Goal: Task Accomplishment & Management: Complete application form

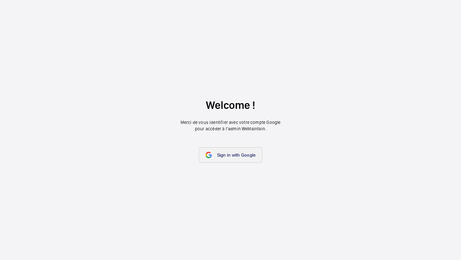
click at [233, 160] on link "Sign in with Google" at bounding box center [231, 154] width 64 height 15
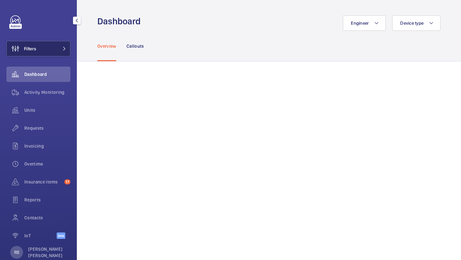
click at [52, 48] on button "Filters" at bounding box center [38, 48] width 64 height 15
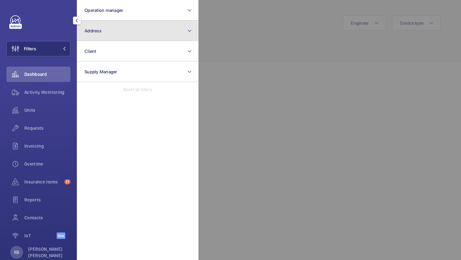
click at [93, 28] on span "Address" at bounding box center [93, 30] width 17 height 5
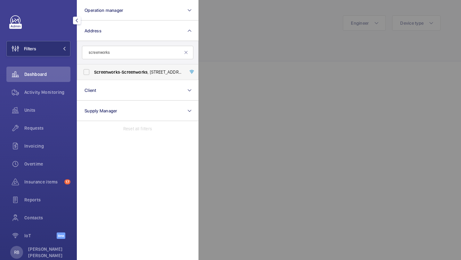
type input "screenworks"
click at [103, 76] on label "Screenworks - Screenworks , 22/24 Highbury Grove, Highbury, London, N5 2EF LOND…" at bounding box center [132, 71] width 111 height 15
click at [93, 76] on input "Screenworks - Screenworks , 22/24 Highbury Grove, Highbury, London, N5 2EF LOND…" at bounding box center [86, 72] width 13 height 13
checkbox input "true"
click at [276, 35] on div at bounding box center [429, 130] width 461 height 260
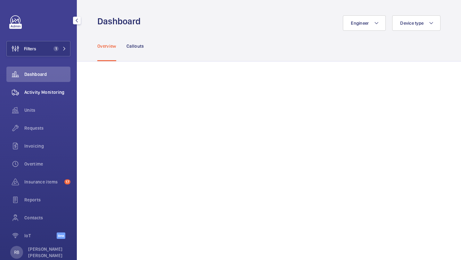
click at [53, 98] on div "Activity Monitoring" at bounding box center [38, 92] width 64 height 15
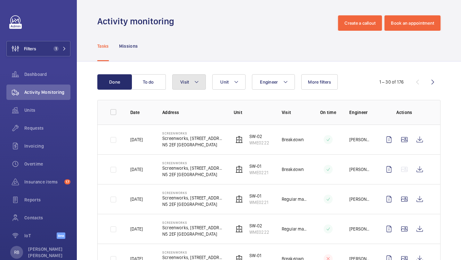
click at [202, 79] on button "Visit" at bounding box center [189, 81] width 34 height 15
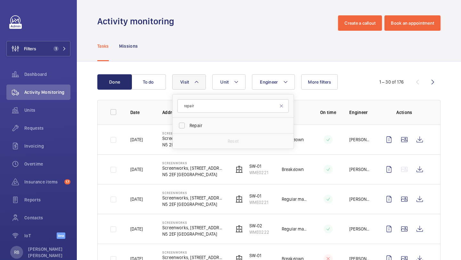
type input "repair"
click at [203, 98] on form "repair" at bounding box center [233, 105] width 121 height 23
click at [195, 121] on label "Repair" at bounding box center [228, 125] width 111 height 15
click at [188, 121] on input "Repair" at bounding box center [181, 125] width 13 height 13
checkbox input "true"
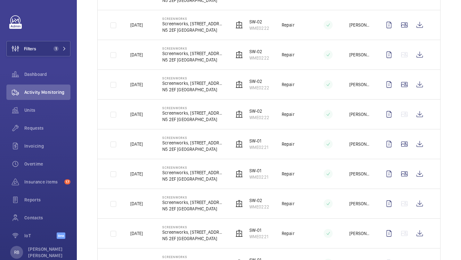
scroll to position [208, 0]
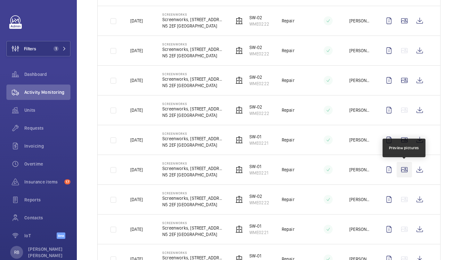
click at [404, 170] on wm-front-icon-button at bounding box center [404, 169] width 15 height 15
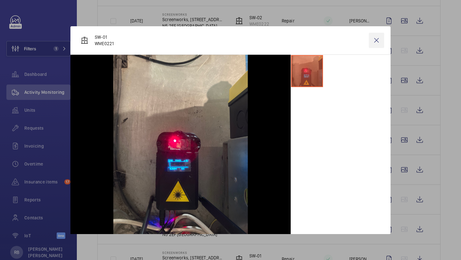
click at [376, 39] on wm-front-icon-button at bounding box center [376, 40] width 15 height 15
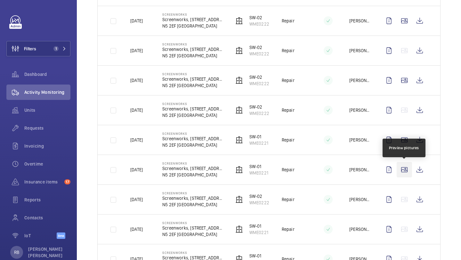
click at [403, 167] on wm-front-icon-button at bounding box center [404, 169] width 15 height 15
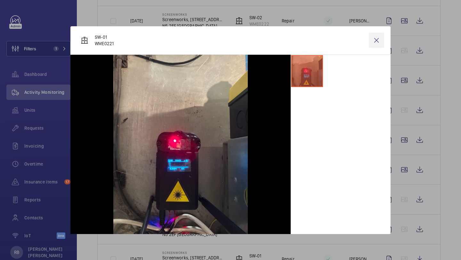
click at [384, 38] on wm-front-icon-button at bounding box center [376, 40] width 15 height 15
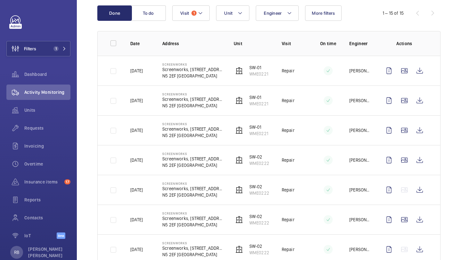
scroll to position [89, 0]
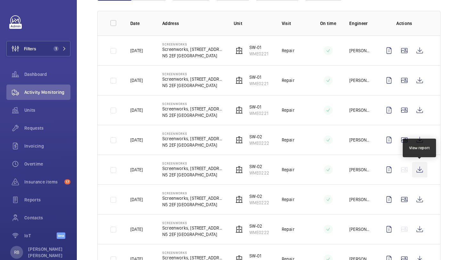
click at [418, 167] on wm-front-icon-button at bounding box center [419, 169] width 15 height 15
click at [419, 170] on wm-front-icon-button at bounding box center [419, 169] width 15 height 15
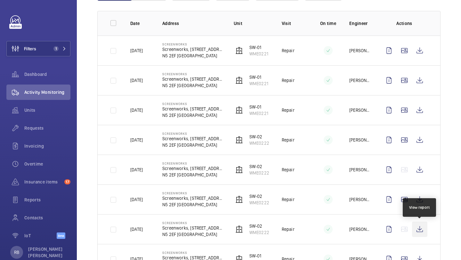
click at [424, 231] on wm-front-icon-button at bounding box center [419, 229] width 15 height 15
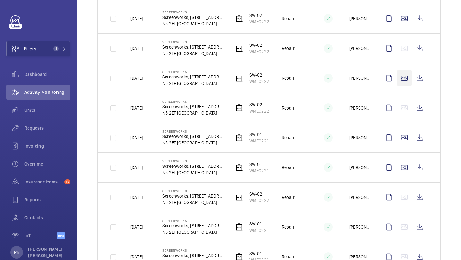
scroll to position [137, 0]
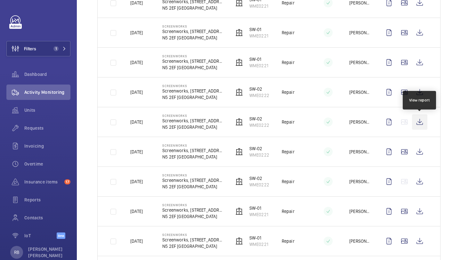
click at [422, 123] on wm-front-icon-button at bounding box center [419, 121] width 15 height 15
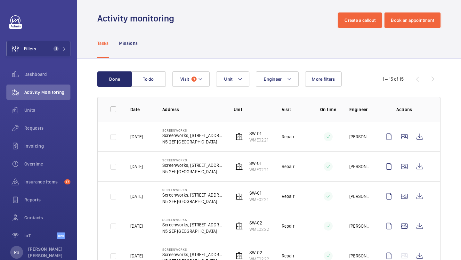
scroll to position [0, 0]
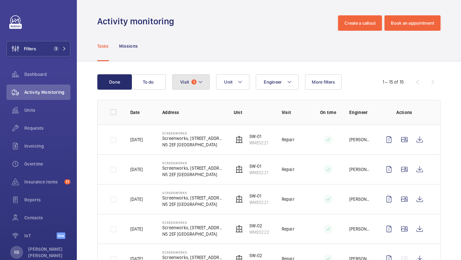
click at [206, 84] on button "Visit 1" at bounding box center [190, 81] width 37 height 15
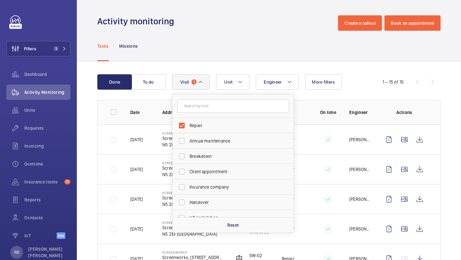
click at [206, 84] on button "Visit 1" at bounding box center [190, 81] width 37 height 15
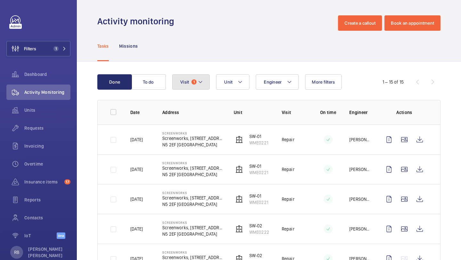
click at [185, 81] on span "Visit" at bounding box center [184, 81] width 9 height 5
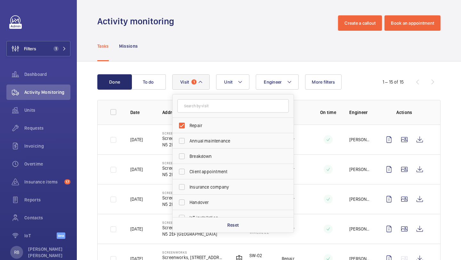
click at [203, 115] on form at bounding box center [233, 105] width 121 height 23
click at [195, 122] on label "Repair" at bounding box center [228, 125] width 111 height 15
click at [188, 122] on input "Repair" at bounding box center [181, 125] width 13 height 13
checkbox input "false"
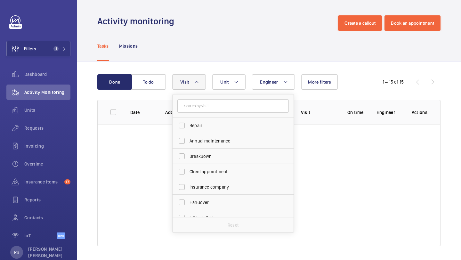
click at [191, 73] on div "Done To do Engineer Unit Visit Repair Annual maintenance Breakdown Client appoi…" at bounding box center [269, 161] width 384 height 200
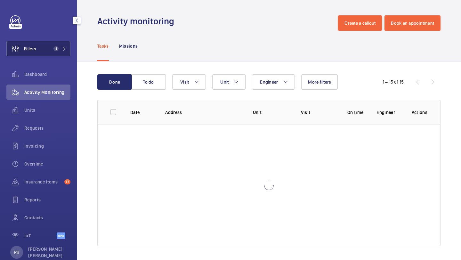
click at [52, 45] on button "Filters 1" at bounding box center [38, 48] width 64 height 15
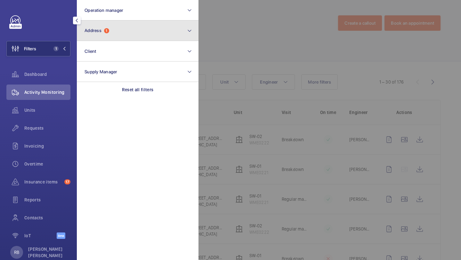
click at [103, 27] on button "Address 1" at bounding box center [138, 30] width 122 height 20
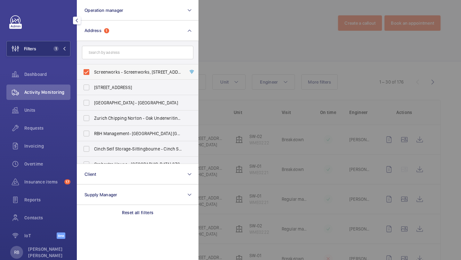
click at [101, 68] on label "Screenworks - Screenworks, 22/24 Highbury Grove, Highbury, London, N5 2EF LONDO…" at bounding box center [132, 71] width 111 height 15
click at [93, 68] on input "Screenworks - Screenworks, 22/24 Highbury Grove, Highbury, London, N5 2EF LONDO…" at bounding box center [86, 72] width 13 height 13
checkbox input "false"
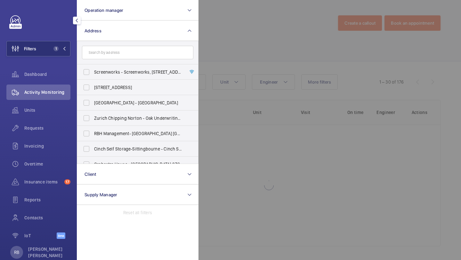
click at [227, 57] on div at bounding box center [429, 130] width 461 height 260
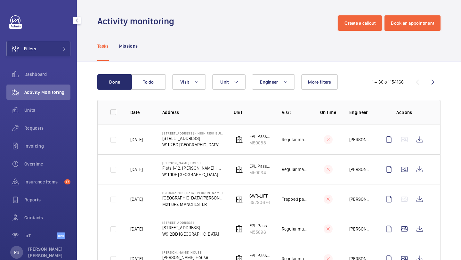
click at [48, 57] on div "Filters Dashboard Activity Monitoring Units Requests Invoicing Overtime Insuran…" at bounding box center [38, 130] width 64 height 231
click at [49, 53] on button "Filters" at bounding box center [38, 48] width 64 height 15
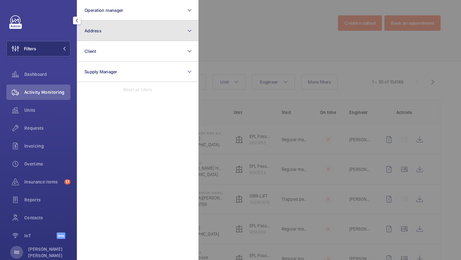
click at [85, 35] on button "Address" at bounding box center [138, 30] width 122 height 20
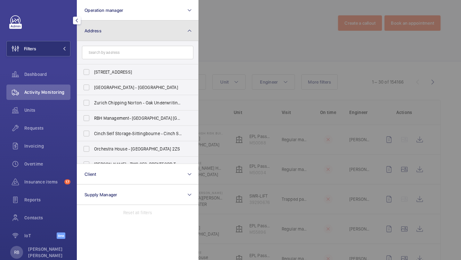
click at [85, 35] on button "Address" at bounding box center [138, 30] width 122 height 20
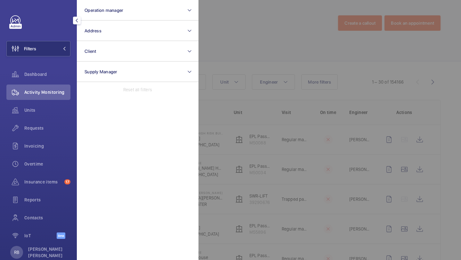
click at [205, 48] on div at bounding box center [429, 130] width 461 height 260
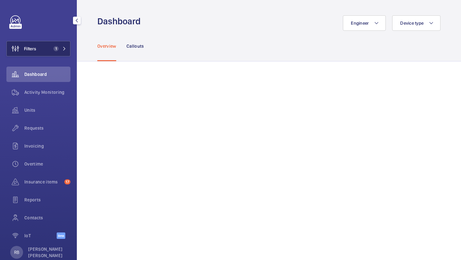
click at [48, 54] on button "Filters 1" at bounding box center [38, 48] width 64 height 15
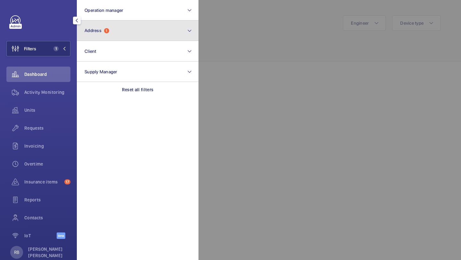
click at [89, 37] on button "Address 1" at bounding box center [138, 30] width 122 height 20
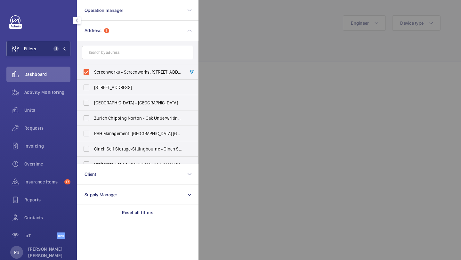
click at [209, 31] on div at bounding box center [429, 130] width 461 height 260
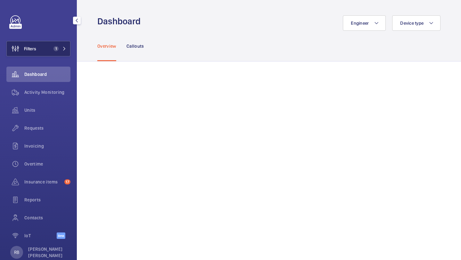
click at [67, 50] on button "Filters 1" at bounding box center [38, 48] width 64 height 15
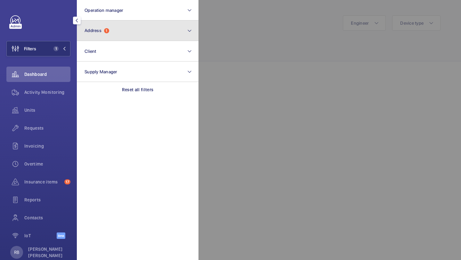
click at [101, 30] on span "Address" at bounding box center [93, 30] width 17 height 5
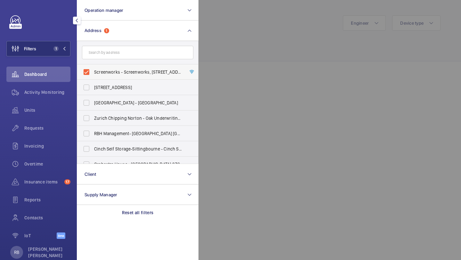
click at [107, 72] on span "Screenworks - Screenworks, 22/24 Highbury Grove, Highbury, London, N5 2EF LONDO…" at bounding box center [138, 72] width 88 height 6
click at [93, 72] on input "Screenworks - Screenworks, 22/24 Highbury Grove, Highbury, London, N5 2EF LONDO…" at bounding box center [86, 72] width 13 height 13
checkbox input "false"
click at [110, 49] on input "text" at bounding box center [137, 52] width 111 height 13
click at [53, 124] on div "Requests" at bounding box center [38, 127] width 64 height 15
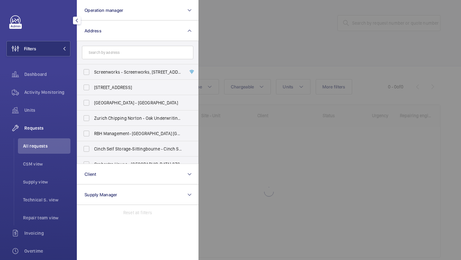
click at [299, 16] on div at bounding box center [429, 130] width 461 height 260
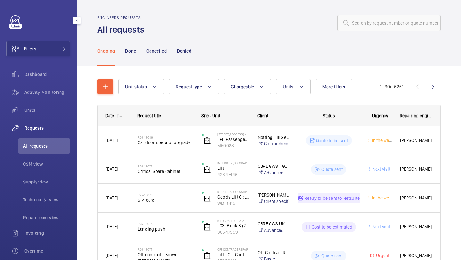
click at [32, 209] on ul "All requests CSM view Supply view Technical S. view Repair team view" at bounding box center [42, 181] width 57 height 87
click at [32, 213] on li "Repair team view" at bounding box center [44, 217] width 53 height 15
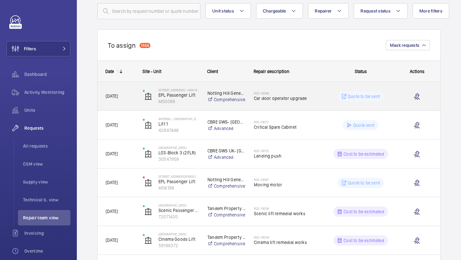
scroll to position [46, 0]
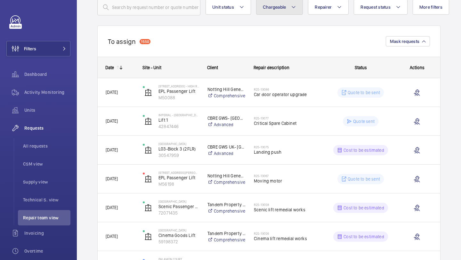
click at [273, 11] on button "Chargeable" at bounding box center [279, 6] width 47 height 15
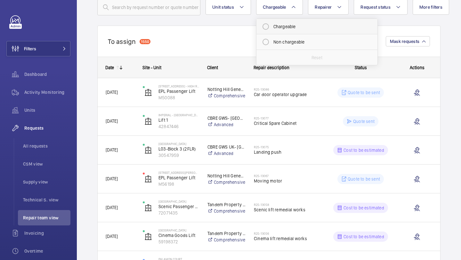
click at [275, 22] on mat-radio-button "Chargeable" at bounding box center [316, 26] width 115 height 13
radio input "true"
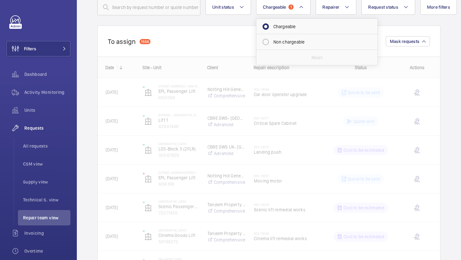
click at [232, 46] on div "To assign 1550 Mask requests" at bounding box center [268, 41] width 343 height 31
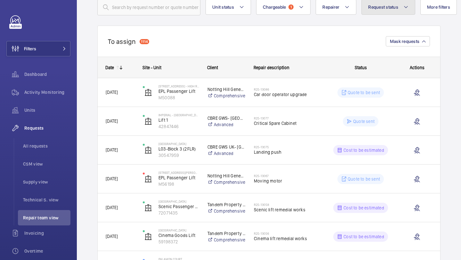
click at [384, 9] on span "Request status" at bounding box center [383, 6] width 30 height 5
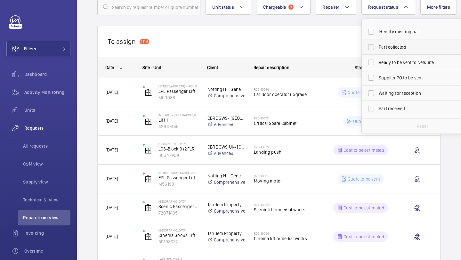
scroll to position [25, 0]
click at [389, 90] on label "Part received" at bounding box center [417, 93] width 111 height 15
click at [378, 90] on input "Part received" at bounding box center [371, 94] width 13 height 13
checkbox input "true"
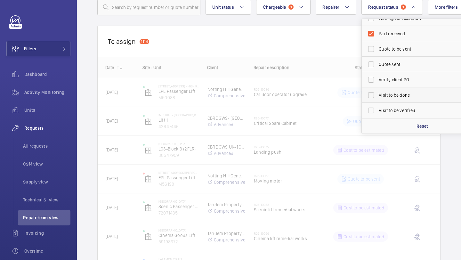
click at [389, 94] on span "Visit to be done" at bounding box center [423, 95] width 88 height 6
click at [378, 94] on input "Visit to be done" at bounding box center [371, 95] width 13 height 13
checkbox input "true"
click at [285, 26] on div "To assign 1114 Mask requests" at bounding box center [268, 41] width 343 height 31
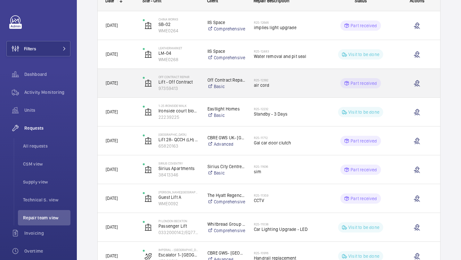
scroll to position [118, 0]
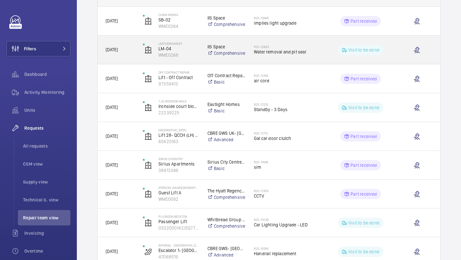
click at [268, 52] on span "Water removal and pit seal" at bounding box center [287, 52] width 66 height 6
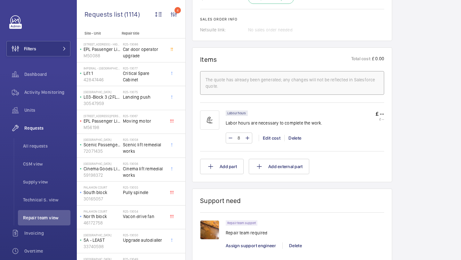
scroll to position [344, 0]
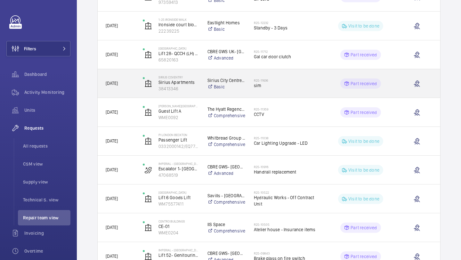
scroll to position [214, 0]
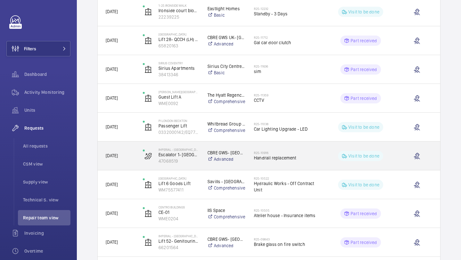
click at [274, 155] on span "Handrail replacement" at bounding box center [287, 158] width 66 height 6
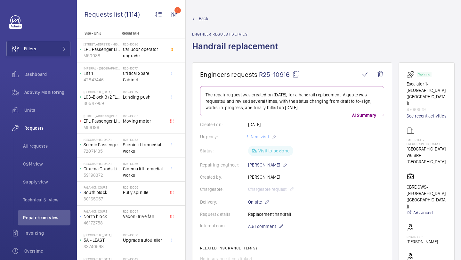
scroll to position [163, 0]
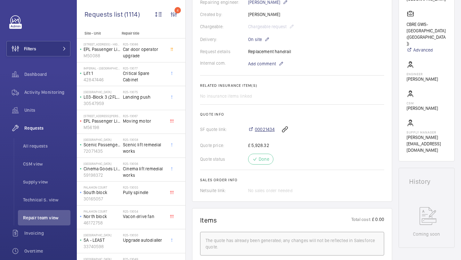
click at [263, 131] on span "00021434" at bounding box center [265, 129] width 20 height 6
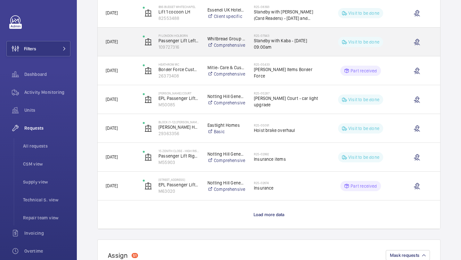
scroll to position [528, 0]
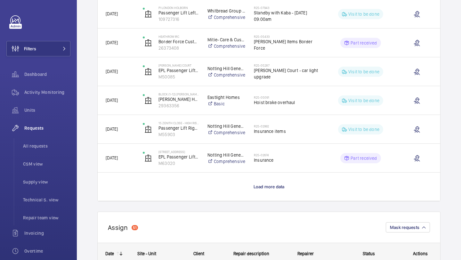
click at [271, 183] on wm-front-load-more-cell "Load more data" at bounding box center [269, 187] width 343 height 28
click at [269, 186] on span "Load more data" at bounding box center [269, 186] width 31 height 5
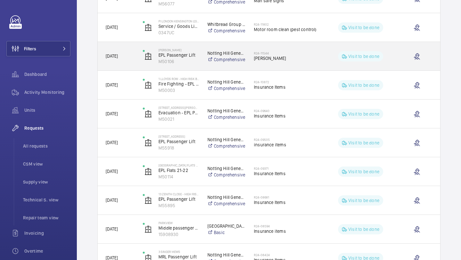
scroll to position [804, 0]
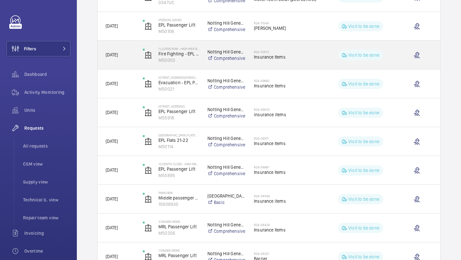
click at [266, 59] on span "Insurance Items" at bounding box center [287, 57] width 66 height 6
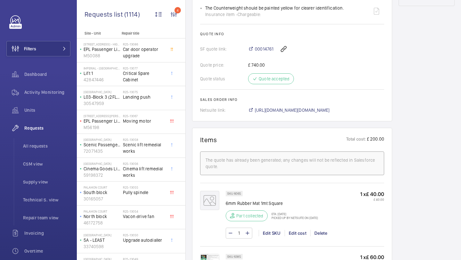
scroll to position [345, 0]
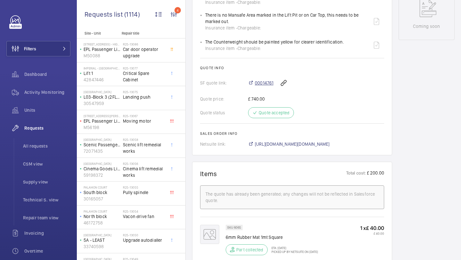
click at [260, 82] on span "00014761" at bounding box center [264, 83] width 19 height 6
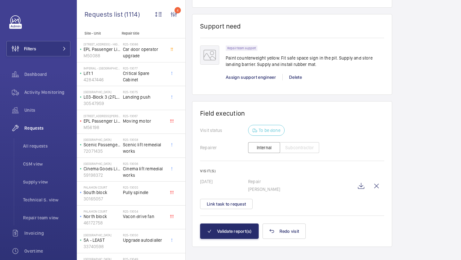
scroll to position [783, 0]
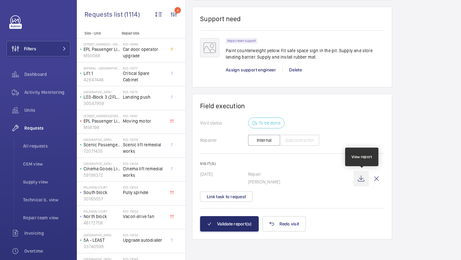
click at [362, 177] on wm-front-icon-button at bounding box center [361, 178] width 15 height 15
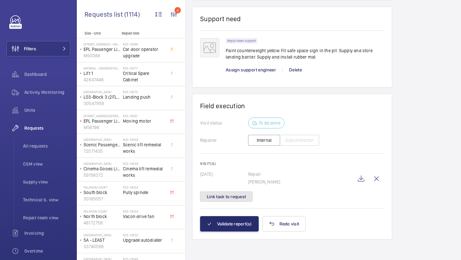
click at [231, 200] on button "Link task to request" at bounding box center [226, 196] width 53 height 10
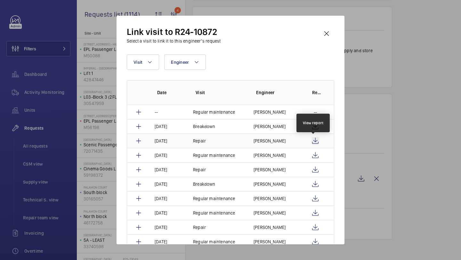
click at [314, 138] on wm-front-icon-button at bounding box center [316, 141] width 8 height 8
click at [328, 28] on wm-front-icon-button at bounding box center [326, 33] width 15 height 15
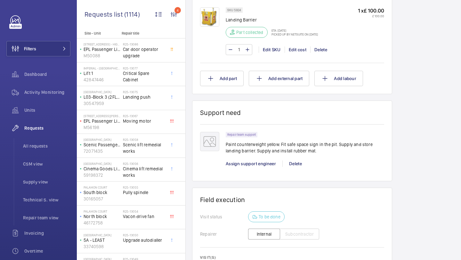
scroll to position [783, 0]
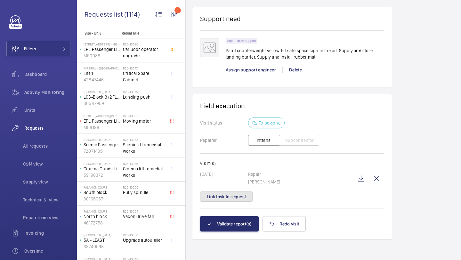
click at [243, 194] on button "Link task to request" at bounding box center [226, 196] width 53 height 10
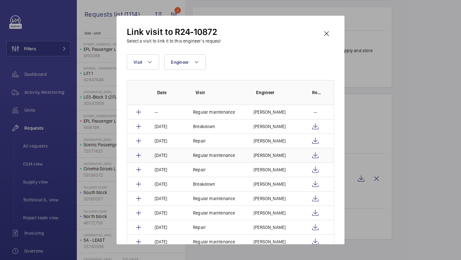
scroll to position [305, 0]
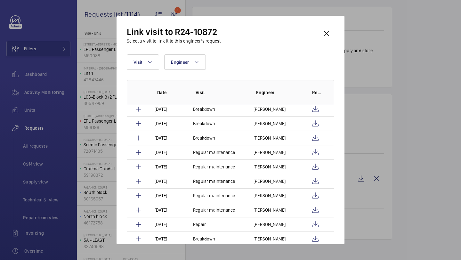
click at [324, 35] on wm-front-icon-button at bounding box center [326, 33] width 15 height 15
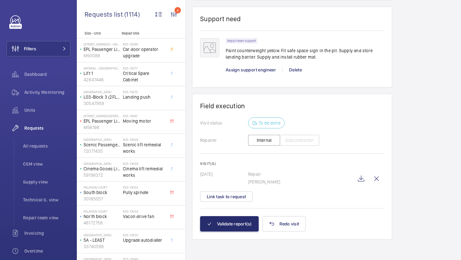
scroll to position [534, 0]
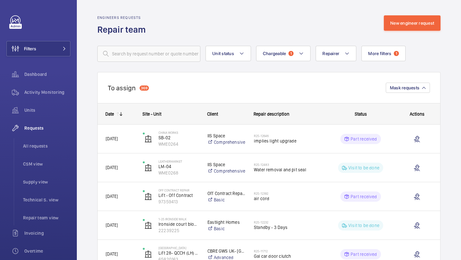
scroll to position [599, 0]
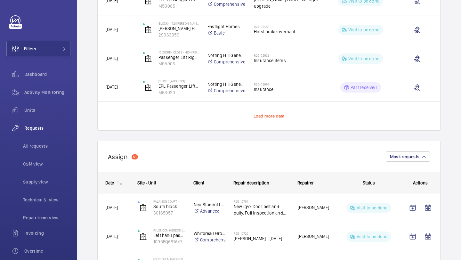
click at [267, 114] on span "Load more data" at bounding box center [269, 115] width 31 height 5
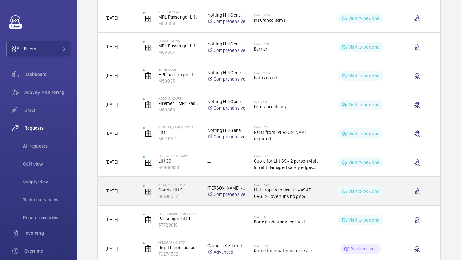
scroll to position [1098, 0]
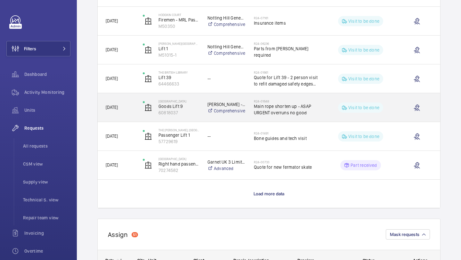
click at [287, 106] on span "Main rope shorten up - ASAP URGENT overruns no good" at bounding box center [287, 109] width 66 height 13
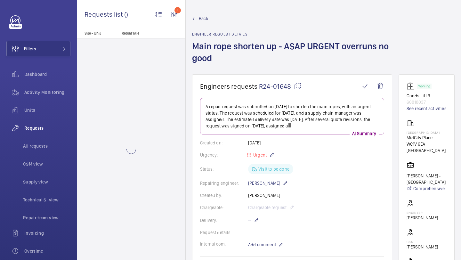
scroll to position [237, 0]
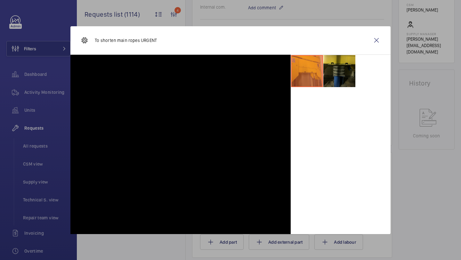
scroll to position [499, 0]
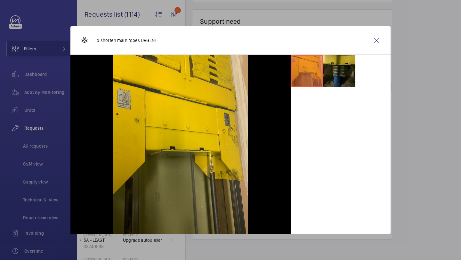
click at [376, 43] on wm-front-icon-button at bounding box center [376, 40] width 15 height 15
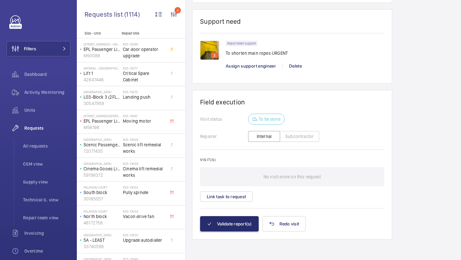
click at [243, 199] on button "Link task to request" at bounding box center [226, 196] width 53 height 10
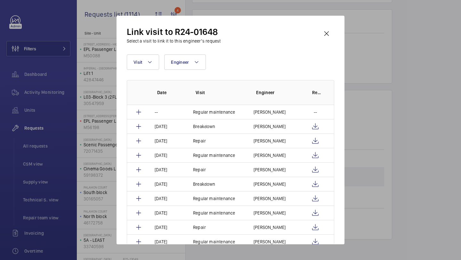
click at [330, 34] on wm-front-icon-button at bounding box center [326, 33] width 15 height 15
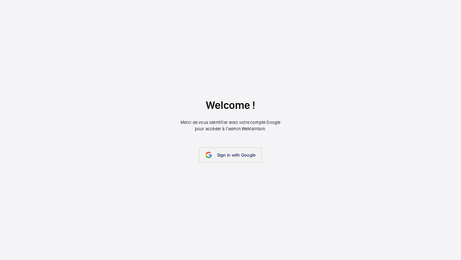
click at [235, 155] on span "Sign in with Google" at bounding box center [236, 154] width 39 height 5
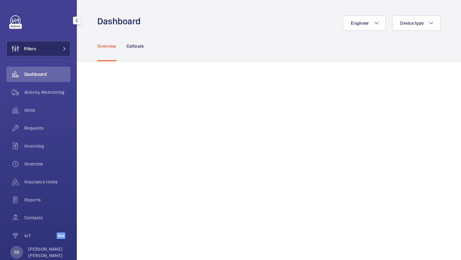
click at [51, 48] on button "Filters" at bounding box center [38, 48] width 64 height 15
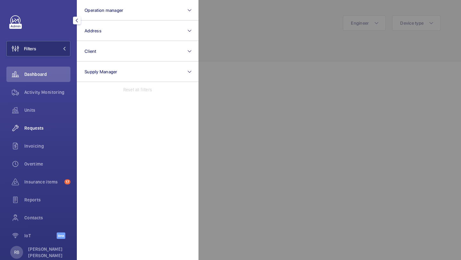
click at [41, 126] on span "Requests" at bounding box center [47, 128] width 46 height 6
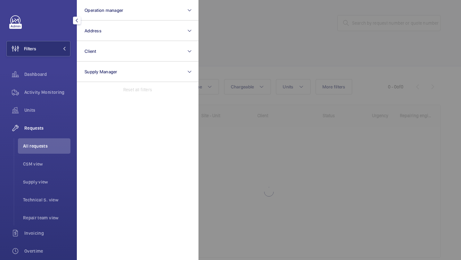
click at [382, 36] on div at bounding box center [429, 130] width 461 height 260
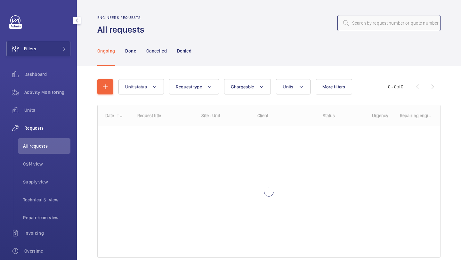
click at [389, 26] on input "text" at bounding box center [388, 23] width 103 height 16
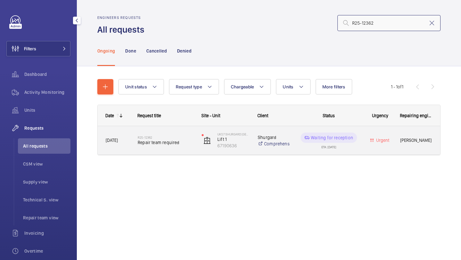
type input "R25-12362"
click at [184, 140] on span "Repair team required" at bounding box center [166, 142] width 56 height 6
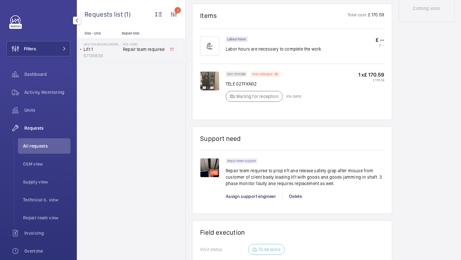
scroll to position [368, 0]
click at [244, 177] on p "Repair team required to prop lift and release safety grap after misuse from cus…" at bounding box center [305, 176] width 158 height 19
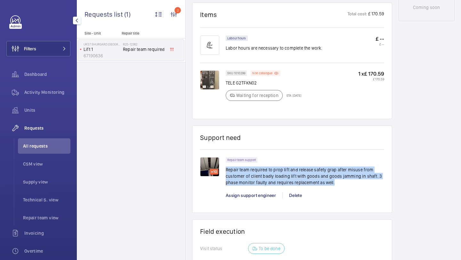
click at [244, 177] on p "Repair team required to prop lift and release safety grap after misuse from cus…" at bounding box center [305, 176] width 158 height 19
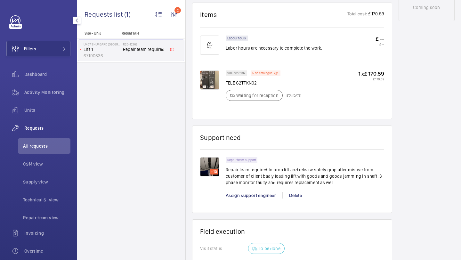
click at [273, 175] on p "Repair team required to prop lift and release safety grap after misuse from cus…" at bounding box center [305, 176] width 158 height 19
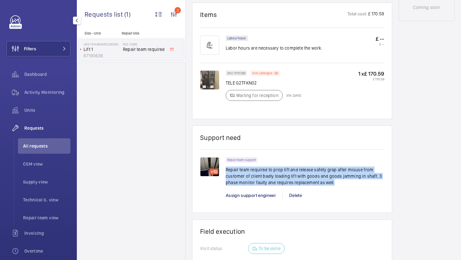
click at [273, 175] on p "Repair team required to prop lift and release safety grap after misuse from cus…" at bounding box center [305, 176] width 158 height 19
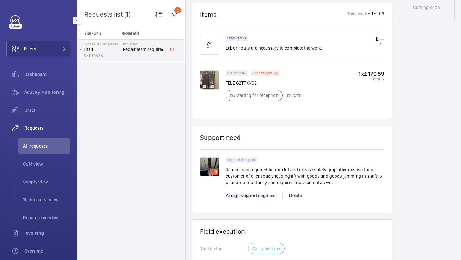
click at [275, 172] on p "Repair team required to prop lift and release safety grap after misuse from cus…" at bounding box center [305, 176] width 158 height 19
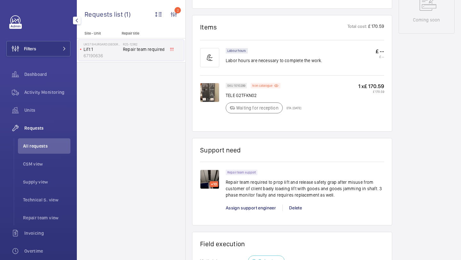
scroll to position [448, 0]
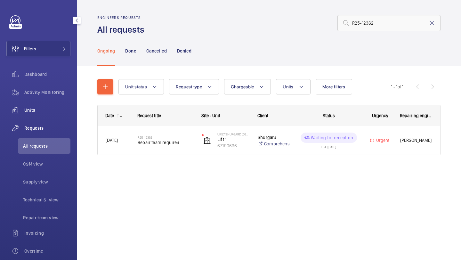
click at [33, 110] on span "Units" at bounding box center [47, 110] width 46 height 6
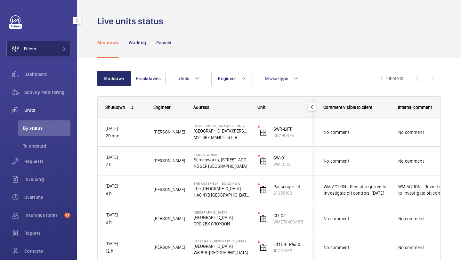
click at [37, 55] on button "Filters" at bounding box center [38, 48] width 64 height 15
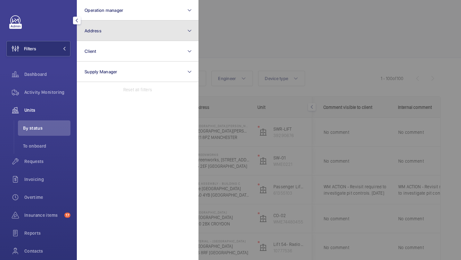
click at [118, 20] on button "Address" at bounding box center [138, 30] width 122 height 20
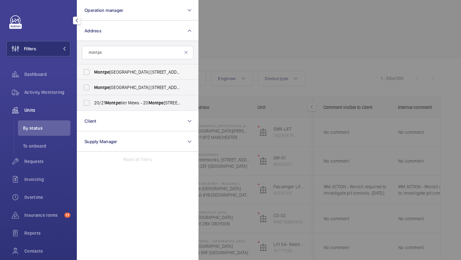
type input "montpe"
click at [149, 74] on span "Montpe lier House 106 Brompton Road, SW3 1JJ - 106 Brompton Rd, LONDON SW3 1JJ" at bounding box center [138, 72] width 88 height 6
click at [93, 74] on input "Montpe lier House 106 Brompton Road, SW3 1JJ - 106 Brompton Rd, LONDON SW3 1JJ" at bounding box center [86, 72] width 13 height 13
checkbox input "true"
click at [134, 91] on label "Montpe lier House 106 Brompton Road, SW3 1JJ - 106 Brompton Rd, LONDON SW3 1JJ" at bounding box center [132, 87] width 111 height 15
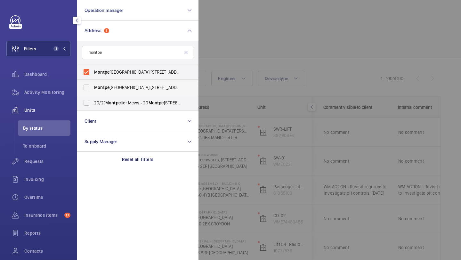
click at [93, 91] on input "Montpe lier House 106 Brompton Road, SW3 1JJ - 106 Brompton Rd, LONDON SW3 1JJ" at bounding box center [86, 87] width 13 height 13
checkbox input "true"
click at [126, 103] on span "20/21 Montpe lier Mews - 20 Montpe lier Mews, LONDON SW3 1HX" at bounding box center [138, 103] width 88 height 6
click at [93, 103] on input "20/21 Montpe lier Mews - 20 Montpe lier Mews, LONDON SW3 1HX" at bounding box center [86, 102] width 13 height 13
checkbox input "true"
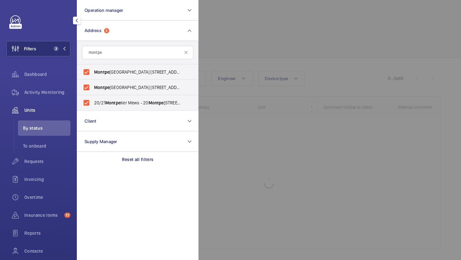
click at [218, 80] on div at bounding box center [429, 130] width 461 height 260
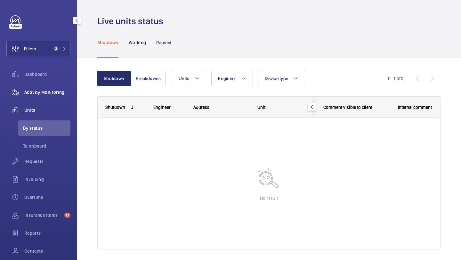
click at [46, 92] on span "Activity Monitoring" at bounding box center [47, 92] width 46 height 6
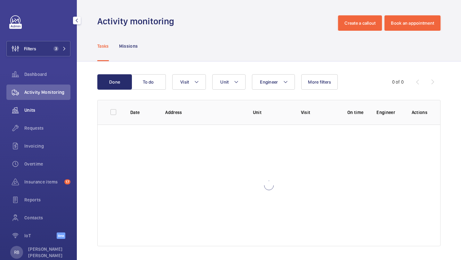
click at [34, 111] on span "Units" at bounding box center [47, 110] width 46 height 6
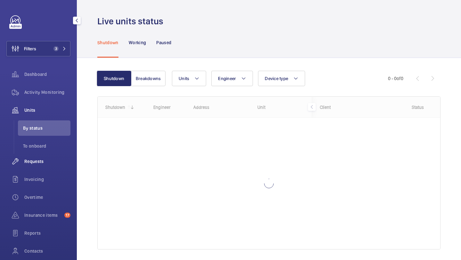
click at [42, 161] on span "Requests" at bounding box center [47, 161] width 46 height 6
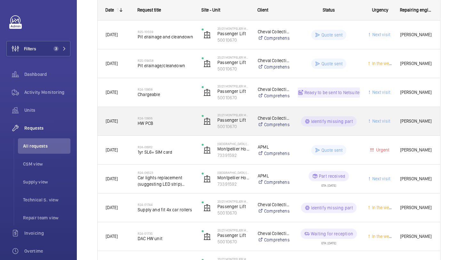
scroll to position [105, 0]
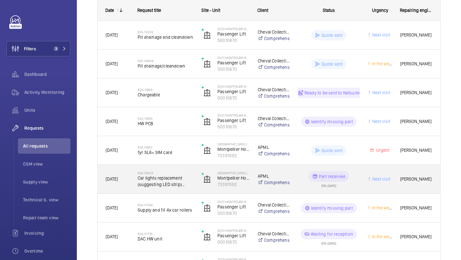
click at [181, 183] on span "Car lights replacement (suggesting LED strip) 4200mm minimum needed" at bounding box center [166, 181] width 56 height 13
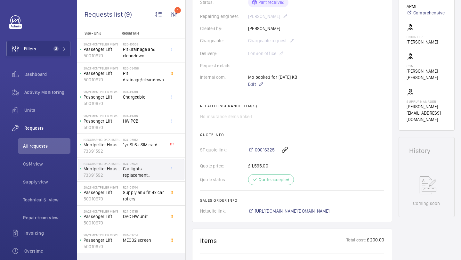
scroll to position [557, 0]
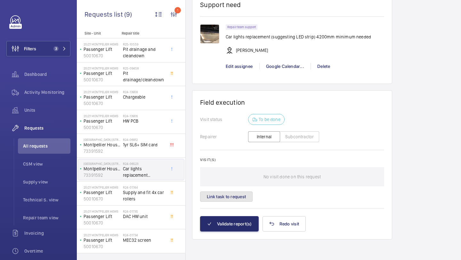
click at [237, 197] on button "Link task to request" at bounding box center [226, 196] width 53 height 10
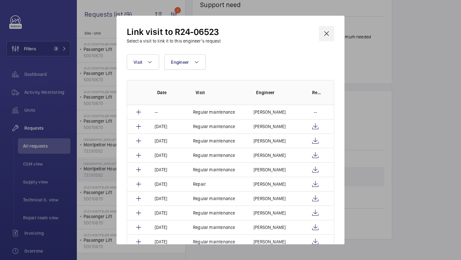
click at [324, 39] on wm-front-icon-button at bounding box center [326, 33] width 15 height 15
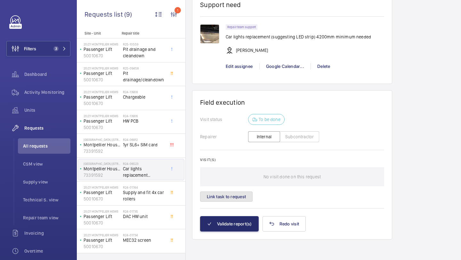
click at [224, 197] on button "Link task to request" at bounding box center [226, 196] width 53 height 10
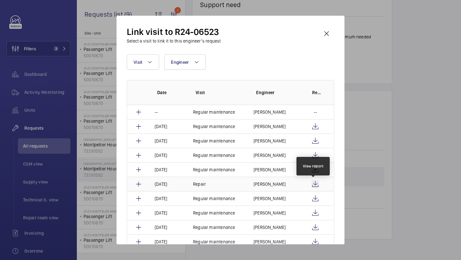
click at [316, 184] on wm-front-icon-button at bounding box center [316, 184] width 8 height 8
click at [331, 29] on wm-front-icon-button at bounding box center [326, 33] width 15 height 15
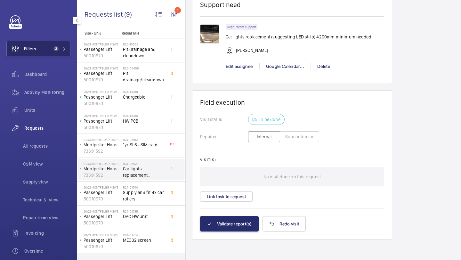
click at [63, 53] on button "Filters 3" at bounding box center [38, 48] width 64 height 15
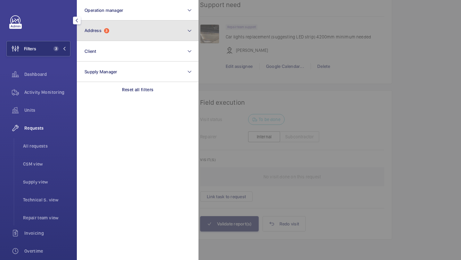
click at [113, 25] on button "Address 3" at bounding box center [138, 30] width 122 height 20
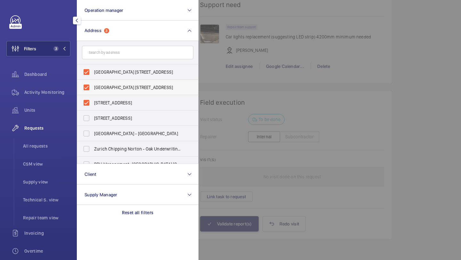
click at [115, 91] on label "Montpelier House 106 Brompton Road, SW3 1JJ - 106 Brompton Rd, LONDON SW3 1JJ" at bounding box center [132, 87] width 111 height 15
click at [93, 91] on input "Montpelier House 106 Brompton Road, SW3 1JJ - 106 Brompton Rd, LONDON SW3 1JJ" at bounding box center [86, 87] width 13 height 13
checkbox input "false"
click at [127, 61] on form at bounding box center [137, 52] width 121 height 23
click at [126, 66] on label "Montpelier House 106 Brompton Road, SW3 1JJ - 106 Brompton Rd, LONDON SW3 1JJ" at bounding box center [132, 71] width 111 height 15
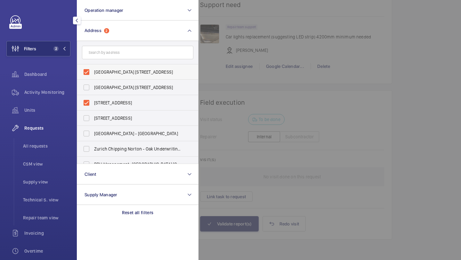
click at [93, 66] on input "Montpelier House 106 Brompton Road, SW3 1JJ - 106 Brompton Rd, LONDON SW3 1JJ" at bounding box center [86, 72] width 13 height 13
checkbox input "false"
click at [224, 79] on div at bounding box center [429, 130] width 461 height 260
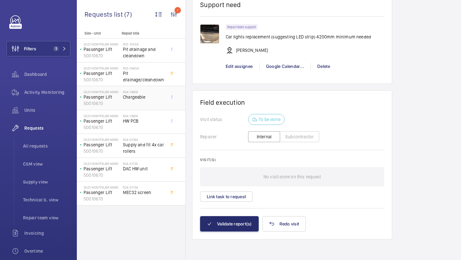
click at [154, 93] on h2 "R24-13908" at bounding box center [144, 92] width 42 height 4
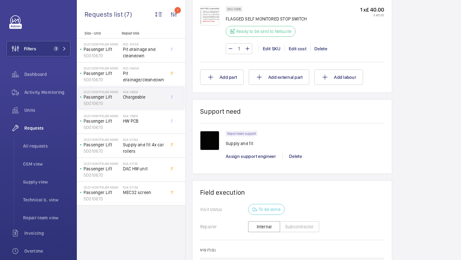
scroll to position [436, 0]
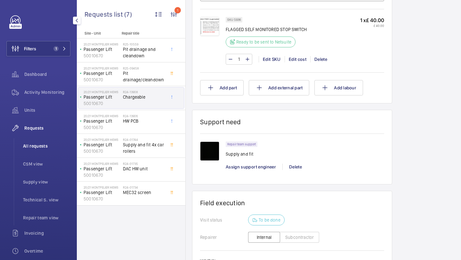
click at [32, 142] on li "All requests" at bounding box center [44, 145] width 53 height 15
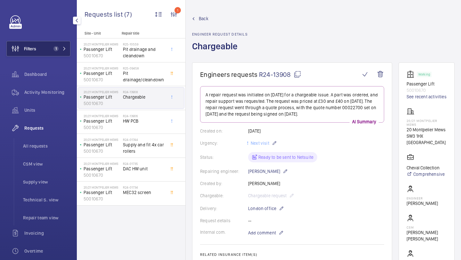
click at [41, 53] on button "Filters 1" at bounding box center [38, 48] width 64 height 15
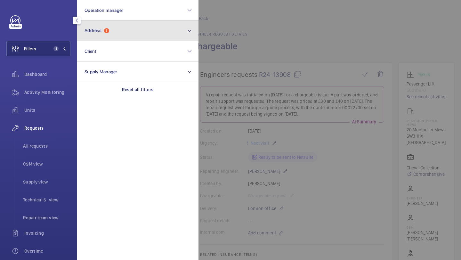
click at [106, 33] on span "1" at bounding box center [106, 30] width 5 height 5
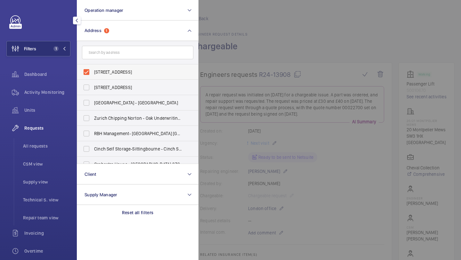
click at [104, 70] on span "20/21 Montpelier Mews - 20 Montpelier Mews, LONDON SW3 1HX" at bounding box center [138, 72] width 88 height 6
click at [93, 70] on input "20/21 Montpelier Mews - 20 Montpelier Mews, LONDON SW3 1HX" at bounding box center [86, 72] width 13 height 13
checkbox input "false"
click at [119, 45] on form at bounding box center [137, 52] width 121 height 23
click at [117, 49] on input "text" at bounding box center [137, 52] width 111 height 13
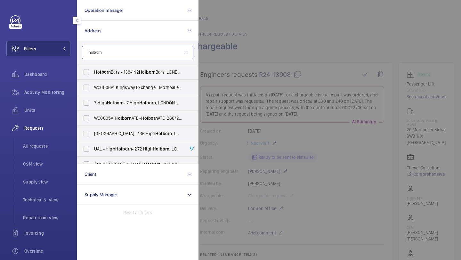
click at [129, 54] on input "holborn" at bounding box center [137, 52] width 111 height 13
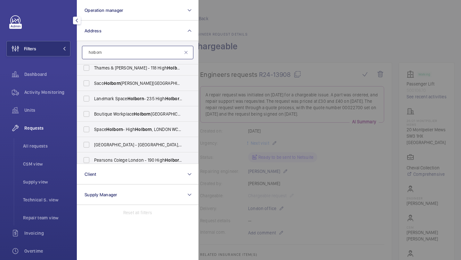
scroll to position [150, 0]
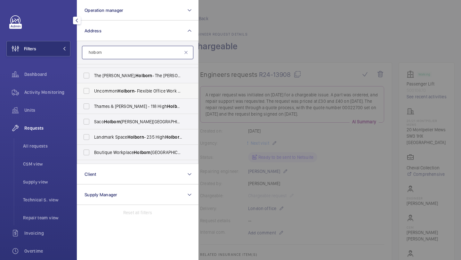
type input "holborn"
click at [128, 88] on span "Uncommon Holborn - Flexible Office Work Space, LONDON WC1V 6DF" at bounding box center [138, 91] width 88 height 6
click at [93, 87] on input "Uncommon Holborn - Flexible Office Work Space, LONDON WC1V 6DF" at bounding box center [86, 91] width 13 height 13
checkbox input "true"
click at [239, 71] on div at bounding box center [429, 130] width 461 height 260
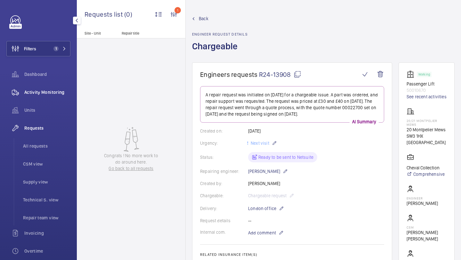
click at [68, 92] on span "Activity Monitoring" at bounding box center [47, 92] width 46 height 6
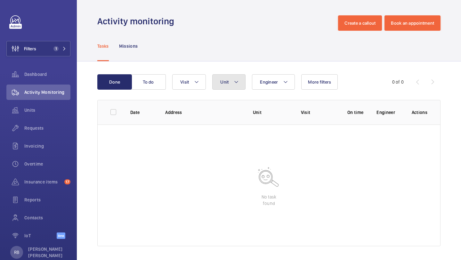
click at [223, 76] on button "Unit" at bounding box center [228, 81] width 33 height 15
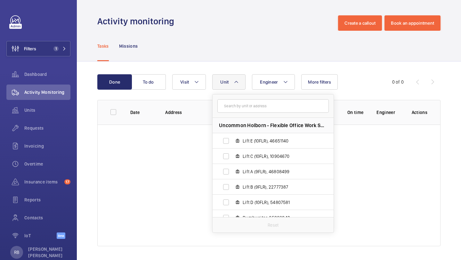
click at [141, 105] on th "Date" at bounding box center [137, 112] width 35 height 25
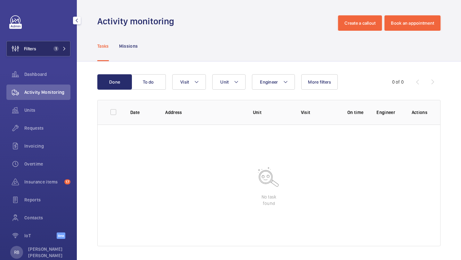
click at [39, 46] on button "Filters 1" at bounding box center [38, 48] width 64 height 15
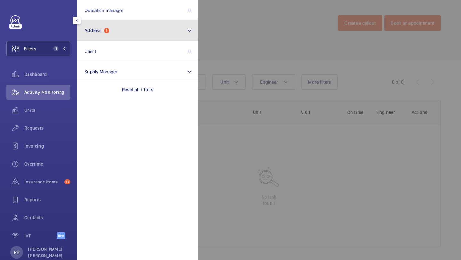
click at [127, 33] on button "Address 1" at bounding box center [138, 30] width 122 height 20
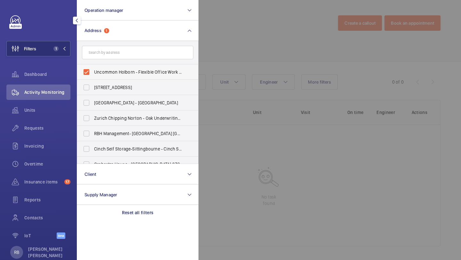
click at [113, 69] on label "Uncommon Holborn - Flexible Office Work Space, [GEOGRAPHIC_DATA] 6DF" at bounding box center [132, 71] width 111 height 15
click at [93, 69] on input "Uncommon Holborn - Flexible Office Work Space, [GEOGRAPHIC_DATA] 6DF" at bounding box center [86, 72] width 13 height 13
checkbox input "false"
click at [243, 69] on div at bounding box center [429, 130] width 461 height 260
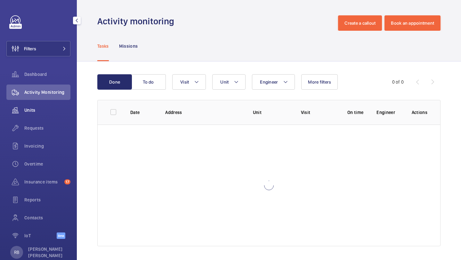
click at [46, 111] on span "Units" at bounding box center [47, 110] width 46 height 6
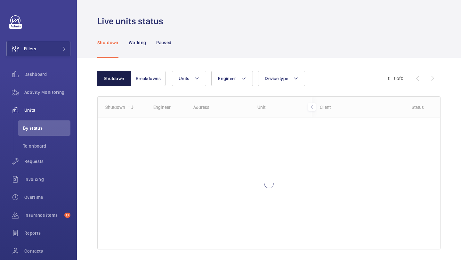
click at [117, 81] on button "Shutdown" at bounding box center [114, 78] width 35 height 15
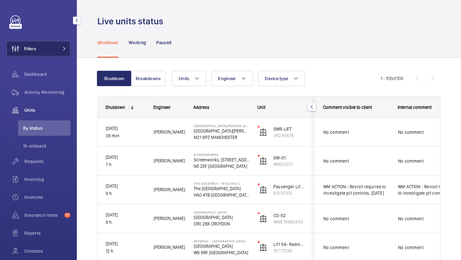
click at [62, 55] on button "Filters" at bounding box center [38, 48] width 64 height 15
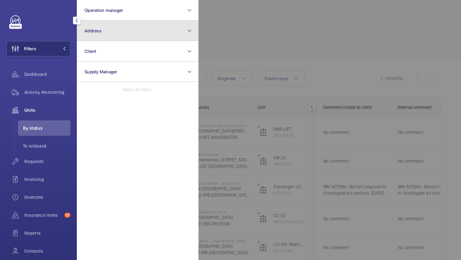
click at [124, 26] on button "Address" at bounding box center [138, 30] width 122 height 20
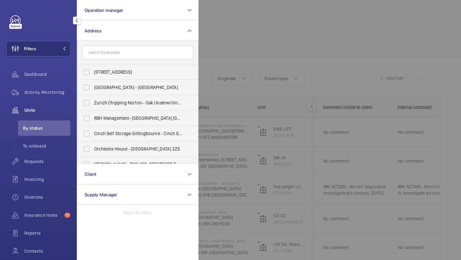
click at [246, 67] on div at bounding box center [429, 130] width 461 height 260
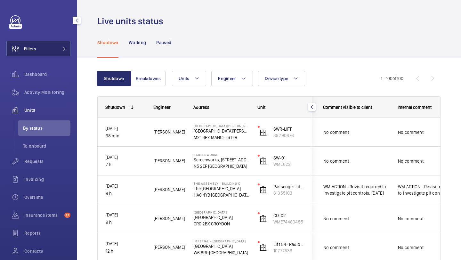
click at [61, 53] on button "Filters" at bounding box center [38, 48] width 64 height 15
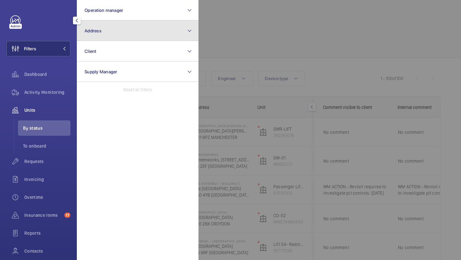
click at [126, 35] on button "Address" at bounding box center [138, 30] width 122 height 20
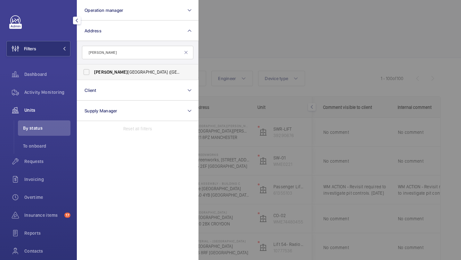
type input "eastman"
click at [119, 68] on label "Eastman Dental Hospital (UCLH) - 47-49 Huntley Street, LONDON WC1E 6DG" at bounding box center [132, 71] width 111 height 15
click at [93, 68] on input "Eastman Dental Hospital (UCLH) - 47-49 Huntley Street, LONDON WC1E 6DG" at bounding box center [86, 72] width 13 height 13
checkbox input "true"
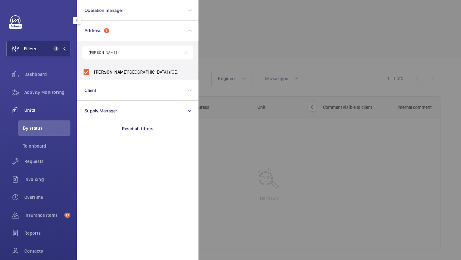
click at [229, 62] on div at bounding box center [429, 130] width 461 height 260
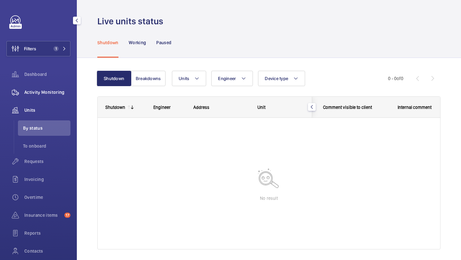
click at [60, 91] on span "Activity Monitoring" at bounding box center [47, 92] width 46 height 6
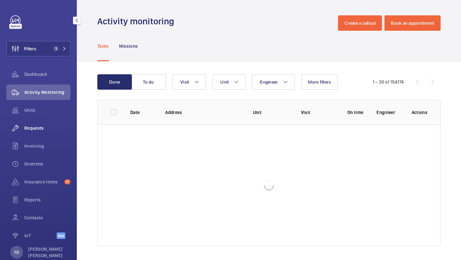
click at [40, 135] on div "Requests" at bounding box center [38, 127] width 64 height 15
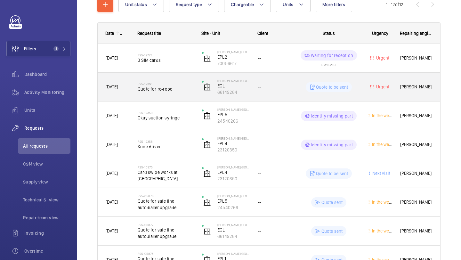
scroll to position [104, 0]
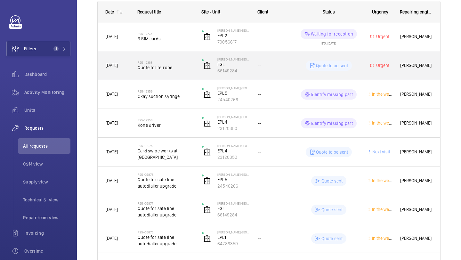
click at [189, 67] on span "Quote for re-rope" at bounding box center [166, 67] width 56 height 6
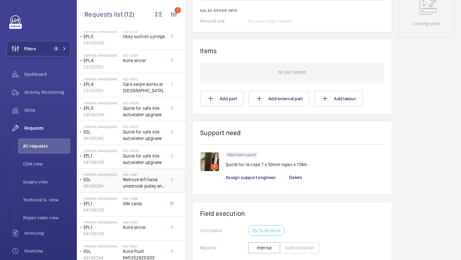
scroll to position [65, 0]
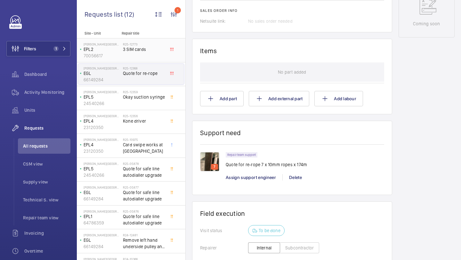
click at [148, 59] on div "R25-12773 3 SIM cards" at bounding box center [144, 51] width 42 height 19
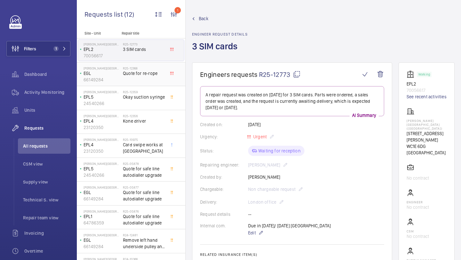
click at [150, 72] on span "Quote for re-rope" at bounding box center [144, 73] width 42 height 6
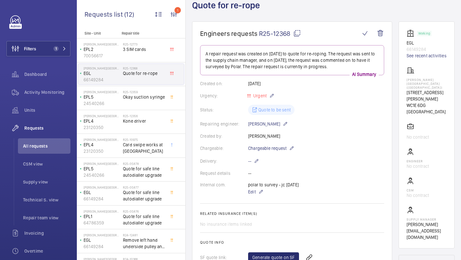
scroll to position [42, 0]
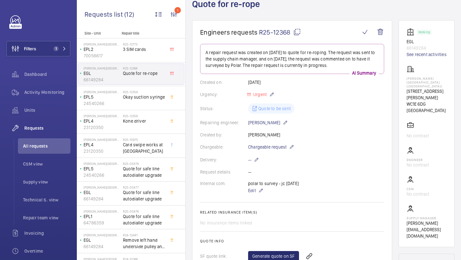
click at [416, 47] on p "66149284" at bounding box center [427, 48] width 40 height 6
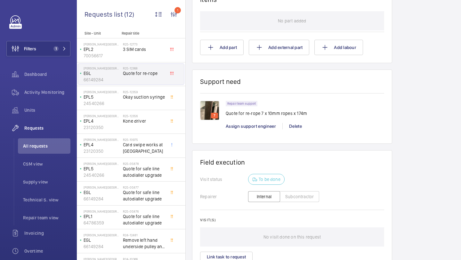
scroll to position [393, 0]
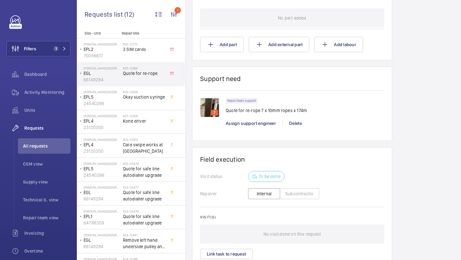
click at [210, 108] on img at bounding box center [209, 107] width 19 height 19
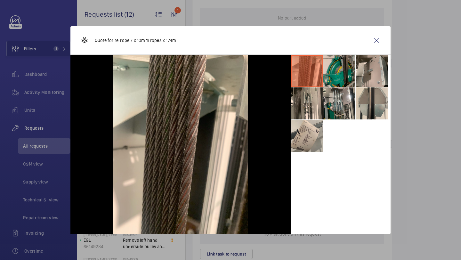
click at [340, 71] on li at bounding box center [339, 71] width 32 height 32
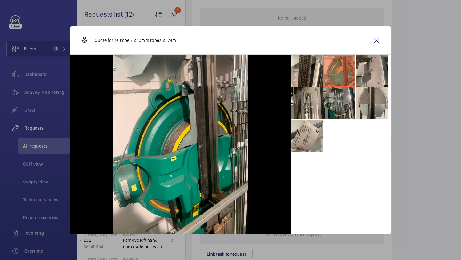
click at [339, 107] on li at bounding box center [339, 103] width 32 height 32
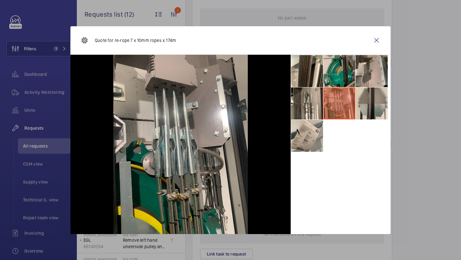
click at [339, 77] on li at bounding box center [339, 71] width 32 height 32
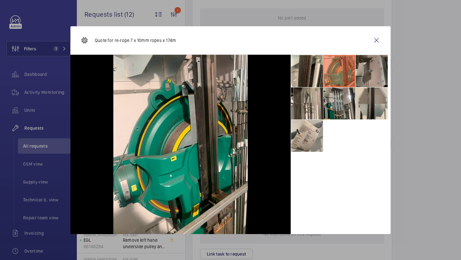
click at [361, 77] on li at bounding box center [372, 71] width 32 height 32
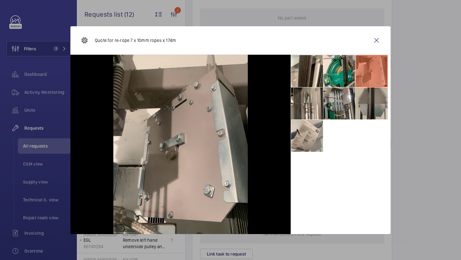
click at [362, 92] on li at bounding box center [372, 103] width 32 height 32
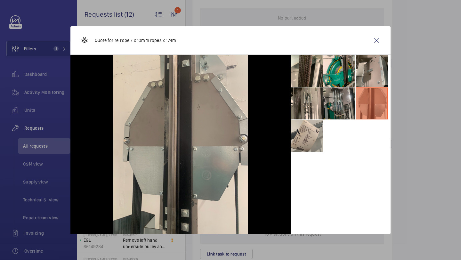
click at [342, 97] on li at bounding box center [339, 103] width 32 height 32
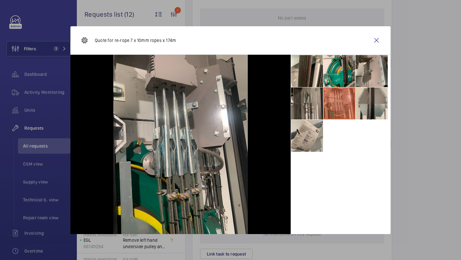
click at [309, 103] on li at bounding box center [307, 103] width 32 height 32
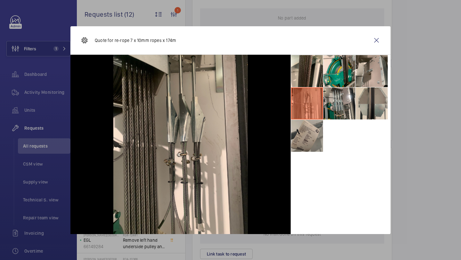
click at [309, 139] on li at bounding box center [307, 136] width 32 height 32
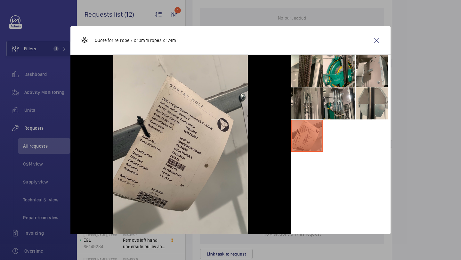
click at [309, 107] on li at bounding box center [307, 103] width 32 height 32
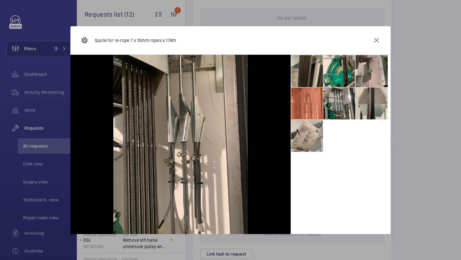
click at [309, 84] on li at bounding box center [307, 71] width 32 height 32
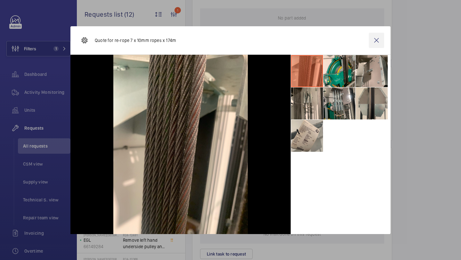
click at [379, 38] on wm-front-icon-button at bounding box center [376, 40] width 15 height 15
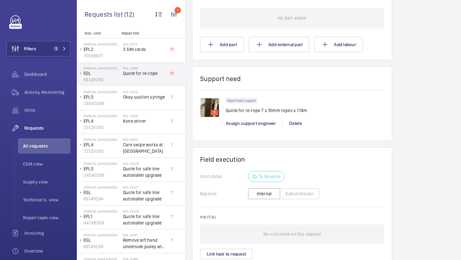
scroll to position [341, 0]
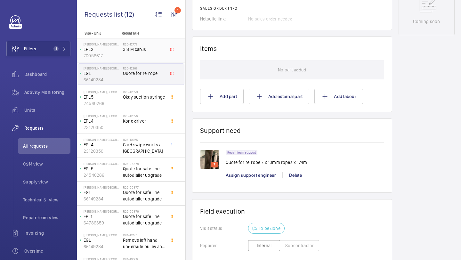
click at [147, 48] on span "3 SIM cards" at bounding box center [144, 49] width 42 height 6
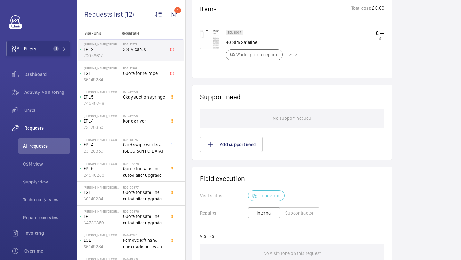
scroll to position [385, 0]
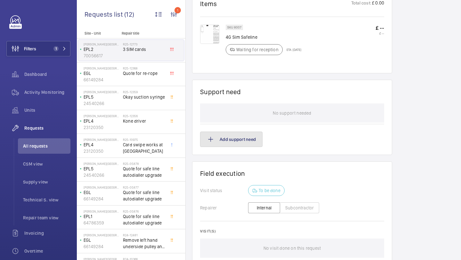
click at [233, 143] on button "Add support need" at bounding box center [231, 139] width 62 height 15
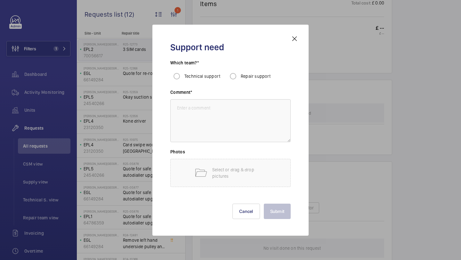
click at [242, 66] on h3 "Which team?*" at bounding box center [230, 65] width 120 height 10
click at [235, 75] on input "Repair support" at bounding box center [233, 76] width 13 height 13
radio input "true"
click at [211, 120] on textarea at bounding box center [230, 120] width 120 height 43
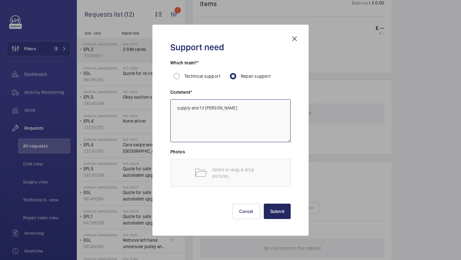
type textarea "supply and fit sims"
click at [284, 211] on button "Submit" at bounding box center [277, 211] width 27 height 15
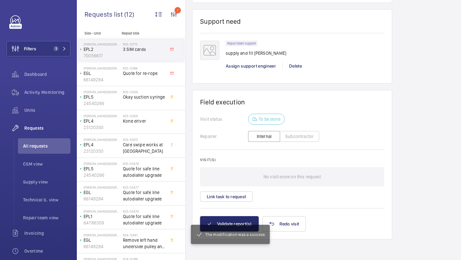
scroll to position [440, 0]
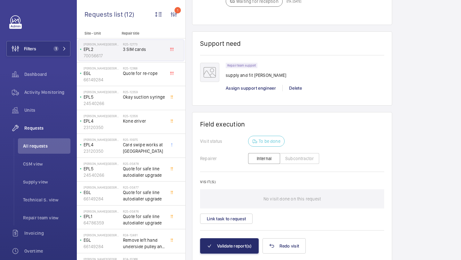
click at [247, 98] on div "Repair team support supply and fit sims Assign support engineer Delete" at bounding box center [305, 80] width 158 height 35
click at [246, 91] on span "Assign support engineer" at bounding box center [251, 87] width 50 height 5
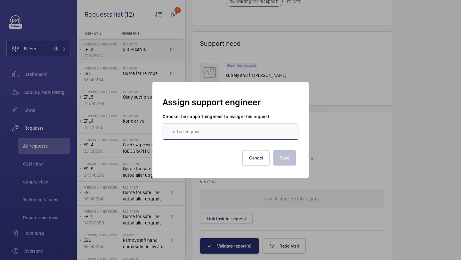
click at [222, 127] on input "text" at bounding box center [231, 132] width 136 height 16
click at [215, 151] on mat-option "[PERSON_NAME]" at bounding box center [230, 150] width 135 height 15
type input "[PERSON_NAME]"
click at [281, 158] on button "Save" at bounding box center [284, 157] width 22 height 15
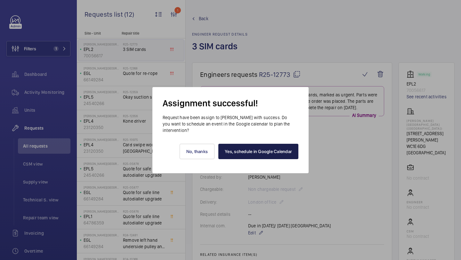
click at [264, 146] on link "Yes, schedule in Google Calendar" at bounding box center [258, 151] width 80 height 15
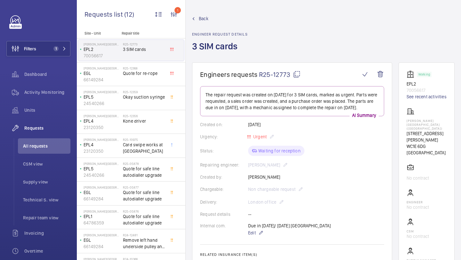
scroll to position [78, 0]
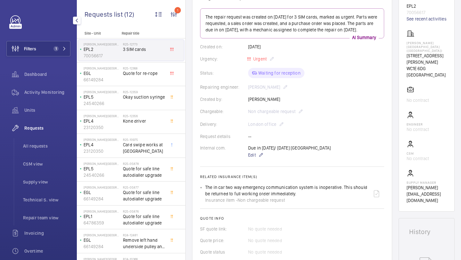
click at [58, 44] on button "Filters 1" at bounding box center [38, 48] width 64 height 15
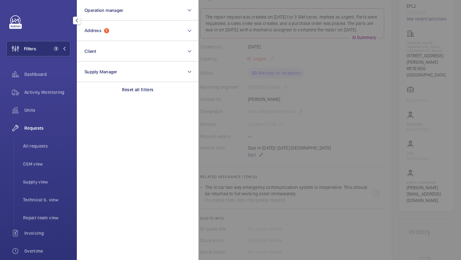
click at [49, 57] on div "Filters 1 Operation manager Address 1 Client Supply Manager Reset all filters D…" at bounding box center [38, 174] width 64 height 318
click at [52, 54] on button "Filters 1" at bounding box center [38, 48] width 64 height 15
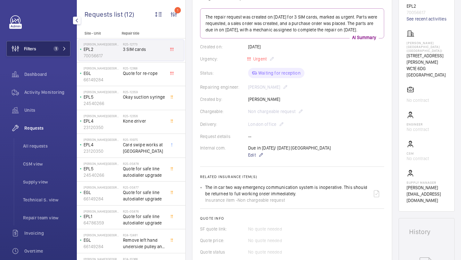
click at [52, 54] on button "Filters 1" at bounding box center [38, 48] width 64 height 15
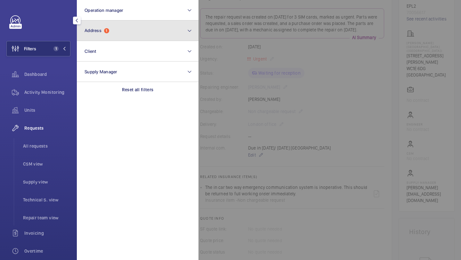
click at [115, 29] on button "Address 1" at bounding box center [138, 30] width 122 height 20
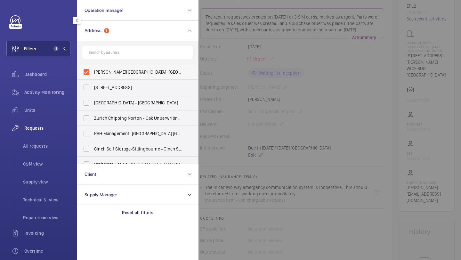
click at [104, 72] on span "Eastman Dental Hospital (UCLH) - 47-49 Huntley Street, LONDON WC1E 6DG" at bounding box center [138, 72] width 88 height 6
click at [93, 72] on input "Eastman Dental Hospital (UCLH) - 47-49 Huntley Street, LONDON WC1E 6DG" at bounding box center [86, 72] width 13 height 13
checkbox input "false"
click at [119, 55] on input "text" at bounding box center [137, 52] width 111 height 13
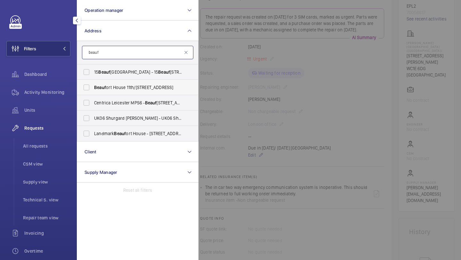
type input "beauf"
click at [118, 85] on span "Beauf ort House 11th/12th Floors - Saint Botolph Street, LONDON EC3A 7BB" at bounding box center [138, 87] width 88 height 6
click at [93, 85] on input "Beauf ort House 11th/12th Floors - Saint Botolph Street, LONDON EC3A 7BB" at bounding box center [86, 87] width 13 height 13
click at [118, 85] on span "Beauf ort House 11th/12th Floors - Saint Botolph Street, LONDON EC3A 7BB" at bounding box center [138, 87] width 88 height 6
click at [93, 85] on input "Beauf ort House 11th/12th Floors - Saint Botolph Street, LONDON EC3A 7BB" at bounding box center [86, 87] width 13 height 13
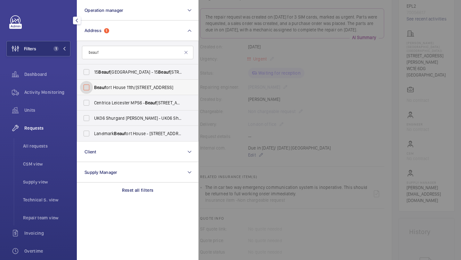
checkbox input "false"
click at [108, 130] on label "Landmark Beauf ort House - 15 St Botolph St, LONDON EC3A 7BB" at bounding box center [132, 133] width 111 height 15
click at [93, 130] on input "Landmark Beauf ort House - 15 St Botolph St, LONDON EC3A 7BB" at bounding box center [86, 133] width 13 height 13
checkbox input "true"
click at [223, 108] on div at bounding box center [429, 130] width 461 height 260
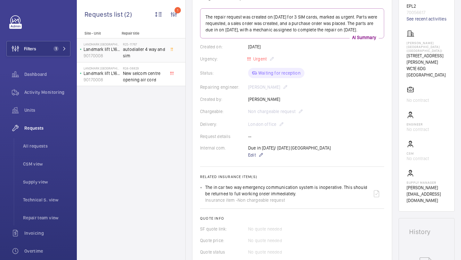
click at [151, 50] on span "autodialler 4 way and sim" at bounding box center [144, 52] width 42 height 13
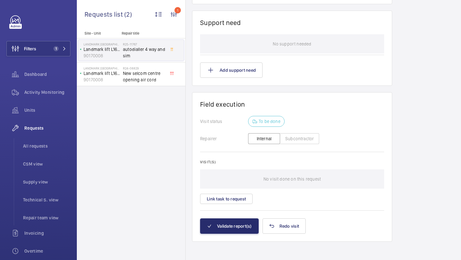
scroll to position [444, 0]
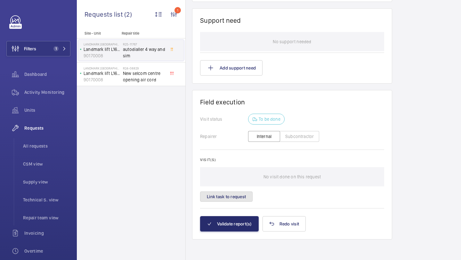
click at [237, 194] on button "Link task to request" at bounding box center [226, 196] width 53 height 10
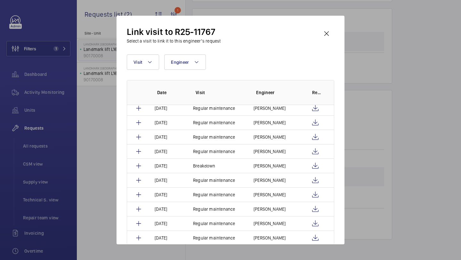
scroll to position [221, 0]
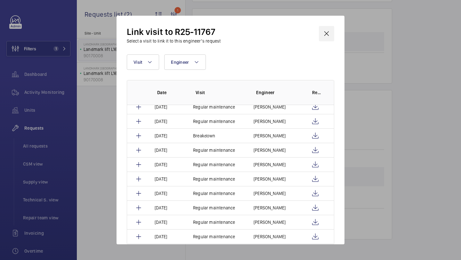
click at [330, 32] on wm-front-icon-button at bounding box center [326, 33] width 15 height 15
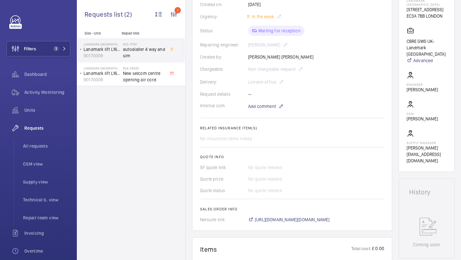
scroll to position [41, 0]
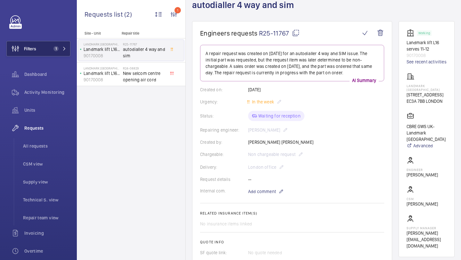
click at [69, 43] on button "Filters 1" at bounding box center [38, 48] width 64 height 15
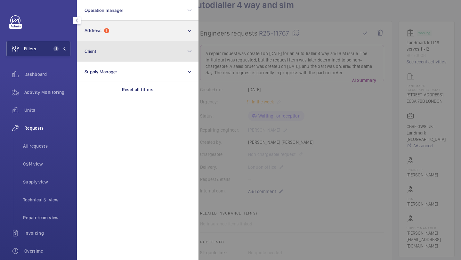
click at [93, 42] on button "Client" at bounding box center [138, 51] width 122 height 20
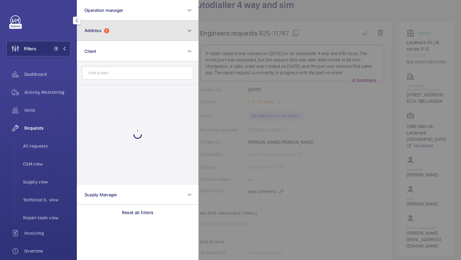
click at [100, 34] on button "Address 1" at bounding box center [138, 30] width 122 height 20
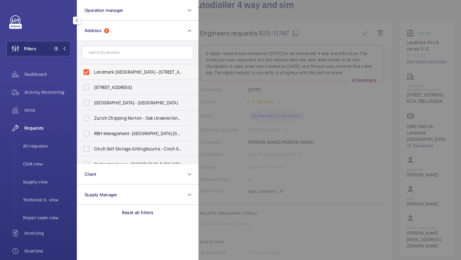
click at [106, 68] on label "Landmark Beaufort House - 15 St Botolph St, LONDON EC3A 7BB" at bounding box center [132, 71] width 111 height 15
click at [93, 68] on input "Landmark Beaufort House - 15 St Botolph St, LONDON EC3A 7BB" at bounding box center [86, 72] width 13 height 13
checkbox input "false"
click at [109, 54] on input "text" at bounding box center [137, 52] width 111 height 13
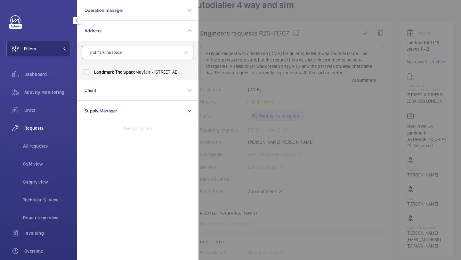
type input "landmark the space"
click at [131, 72] on span "Space" at bounding box center [129, 71] width 12 height 5
click at [93, 72] on input "Landmark The Space Mayfair - 49 Grosvenor St, LONDON W1K 3HP" at bounding box center [86, 72] width 13 height 13
checkbox input "true"
click at [229, 57] on div at bounding box center [429, 130] width 461 height 260
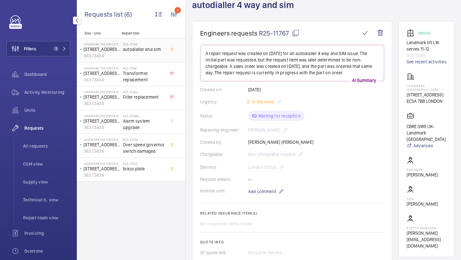
click at [151, 52] on span "autodialler and sim" at bounding box center [144, 49] width 42 height 6
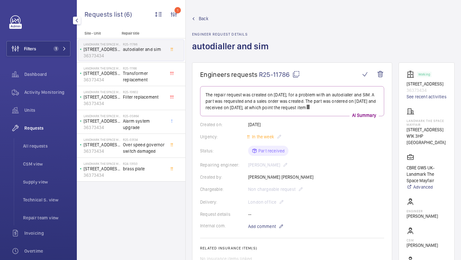
click at [147, 50] on span "autodialler and sim" at bounding box center [144, 49] width 42 height 6
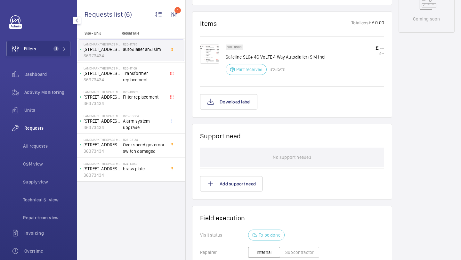
scroll to position [361, 0]
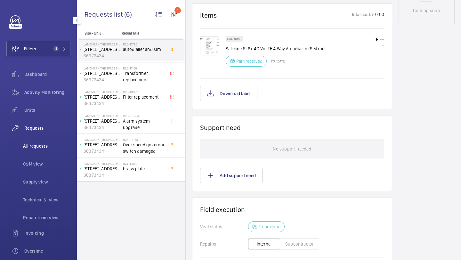
click at [26, 145] on span "All requests" at bounding box center [46, 146] width 47 height 6
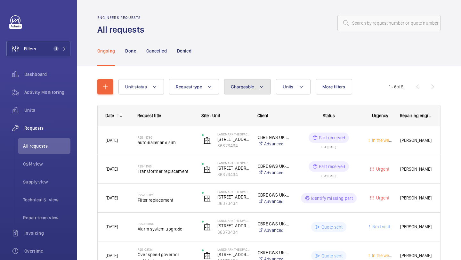
click at [270, 83] on button "Chargeable" at bounding box center [247, 86] width 47 height 15
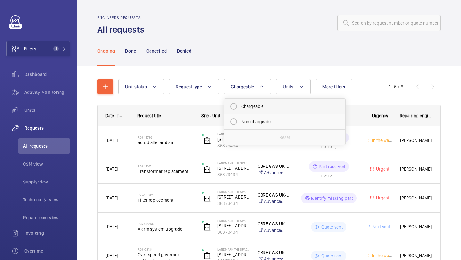
click at [249, 105] on mat-radio-button "Chargeable" at bounding box center [284, 106] width 115 height 13
radio input "true"
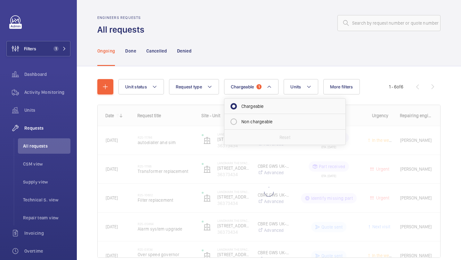
click at [279, 74] on div "Unit status Request type Chargeable 1 Chargeable Non chargeable Reset Units Mor…" at bounding box center [268, 171] width 343 height 204
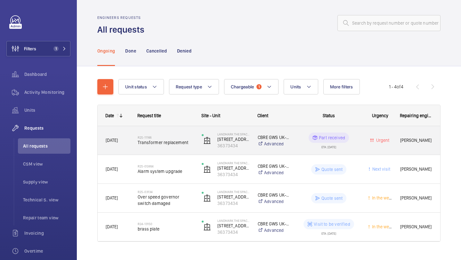
scroll to position [12, 0]
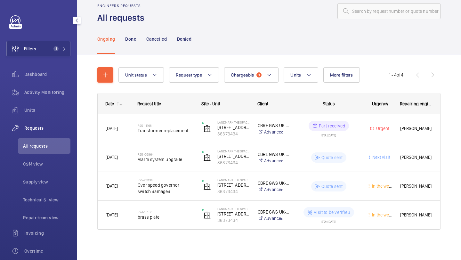
click at [71, 54] on div "Filters 1 Dashboard Activity Monitoring Units Requests All requests CSM view Su…" at bounding box center [38, 130] width 77 height 260
click at [68, 53] on button "Filters 1" at bounding box center [38, 48] width 64 height 15
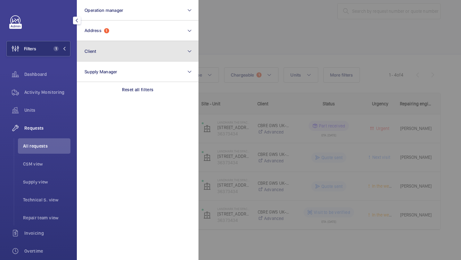
click at [95, 49] on span "Client" at bounding box center [91, 51] width 12 height 5
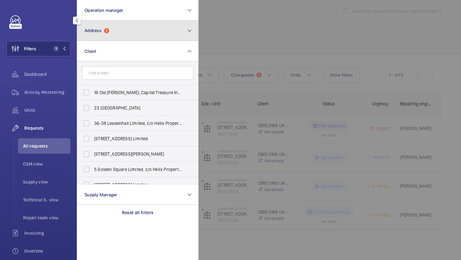
click at [107, 34] on button "Address 1" at bounding box center [138, 30] width 122 height 20
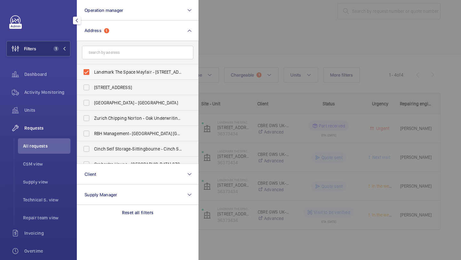
click at [106, 68] on label "Landmark The Space Mayfair - 49 Grosvenor St, LONDON W1K 3HP" at bounding box center [132, 71] width 111 height 15
click at [93, 68] on input "Landmark The Space Mayfair - 49 Grosvenor St, LONDON W1K 3HP" at bounding box center [86, 72] width 13 height 13
checkbox input "false"
click at [220, 64] on div at bounding box center [429, 130] width 461 height 260
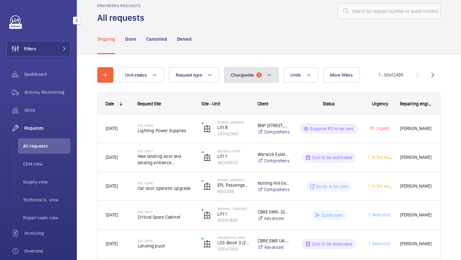
click at [250, 72] on span "Chargeable" at bounding box center [242, 74] width 23 height 5
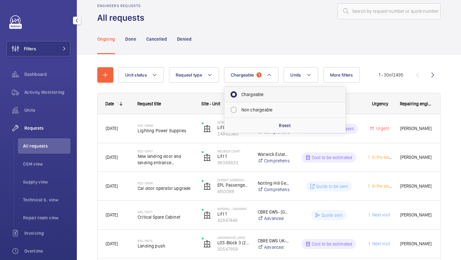
click at [251, 101] on li "Chargeable" at bounding box center [284, 94] width 121 height 15
click at [232, 87] on li "Chargeable" at bounding box center [284, 94] width 121 height 15
click at [232, 92] on mat-radio-button "Chargeable" at bounding box center [284, 94] width 115 height 13
radio input "false"
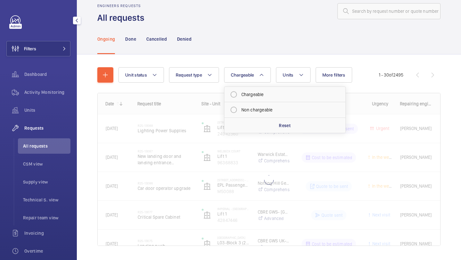
click at [208, 62] on div "Unit status Request type Chargeable Chargeable Non chargeable Reset Units More …" at bounding box center [268, 159] width 343 height 204
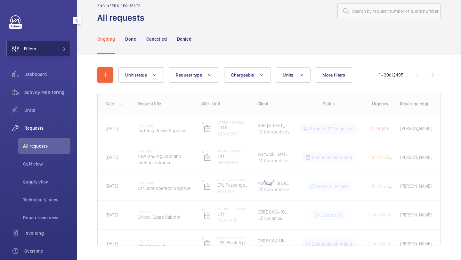
click at [37, 44] on button "Filters" at bounding box center [38, 48] width 64 height 15
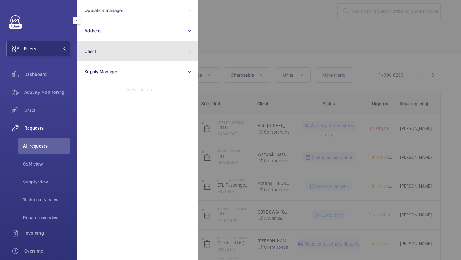
click at [123, 41] on button "Client" at bounding box center [138, 51] width 122 height 20
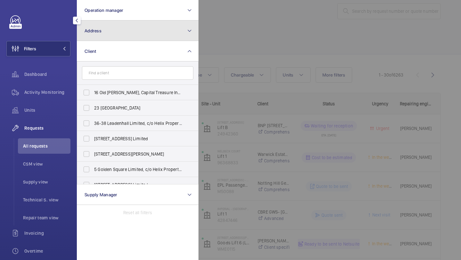
click at [126, 34] on button "Address" at bounding box center [138, 30] width 122 height 20
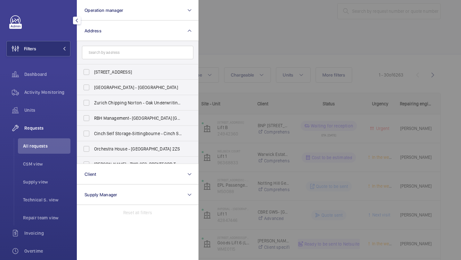
click at [132, 50] on input "text" at bounding box center [137, 52] width 111 height 13
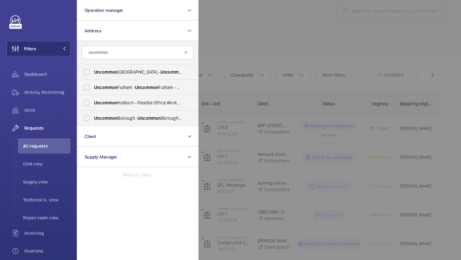
type input "uncommon"
click at [141, 104] on span "Uncommon Holborn - Flexible Office Work Space, LONDON WC1V 6DF" at bounding box center [138, 103] width 88 height 6
click at [93, 104] on input "Uncommon Holborn - Flexible Office Work Space, LONDON WC1V 6DF" at bounding box center [86, 102] width 13 height 13
checkbox input "true"
click at [225, 49] on div at bounding box center [429, 130] width 461 height 260
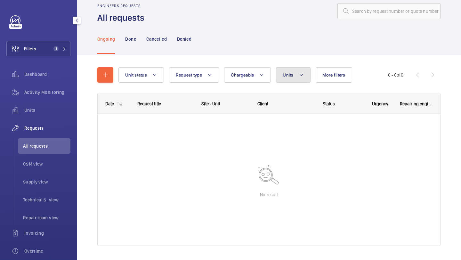
click at [298, 79] on button "Units" at bounding box center [293, 74] width 34 height 15
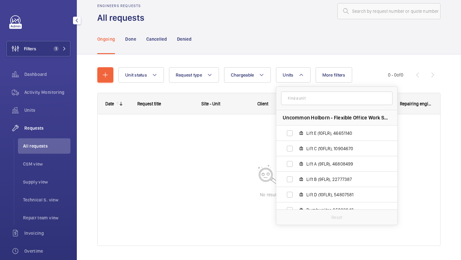
click at [146, 64] on div "Unit status Request type Chargeable Units Uncommon Holborn - Flexible Office Wo…" at bounding box center [268, 159] width 343 height 204
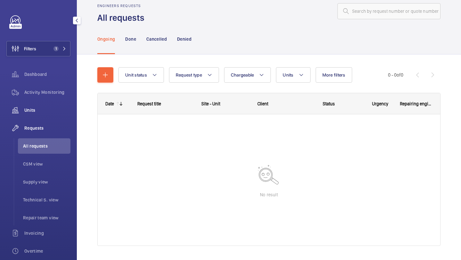
click at [40, 111] on span "Units" at bounding box center [47, 110] width 46 height 6
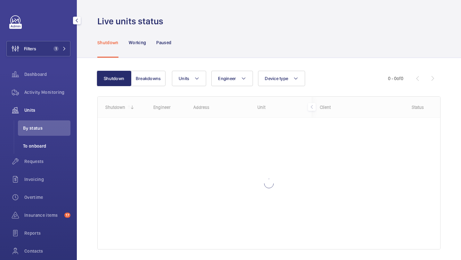
click at [32, 139] on li "To onboard" at bounding box center [44, 145] width 53 height 15
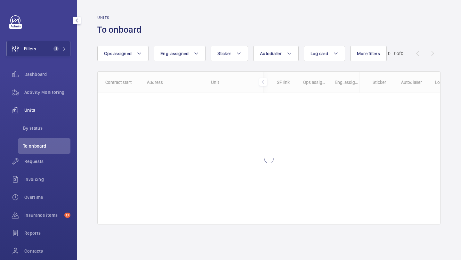
click at [39, 106] on div "Units" at bounding box center [38, 109] width 64 height 15
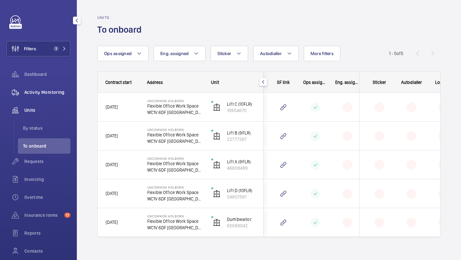
click at [45, 91] on span "Activity Monitoring" at bounding box center [47, 92] width 46 height 6
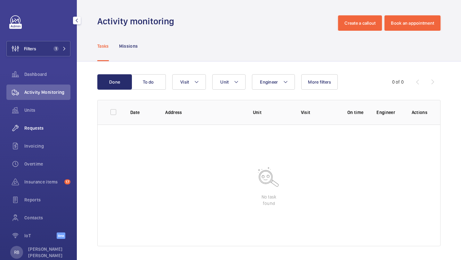
click at [41, 134] on div "Requests" at bounding box center [38, 127] width 64 height 15
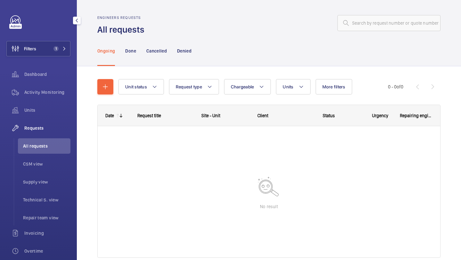
click at [43, 142] on li "All requests" at bounding box center [44, 145] width 53 height 15
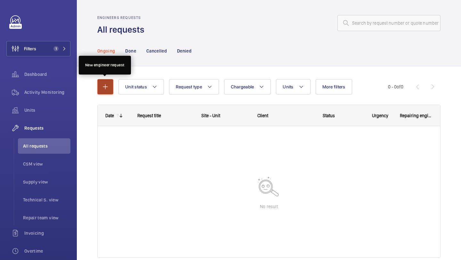
click at [102, 90] on mat-icon "button" at bounding box center [106, 87] width 8 height 8
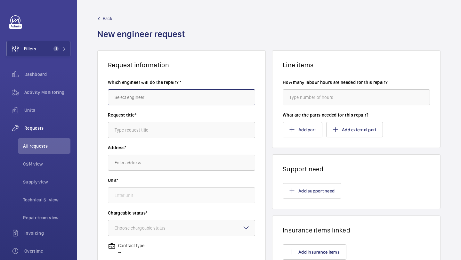
click at [147, 91] on input "text" at bounding box center [181, 97] width 147 height 16
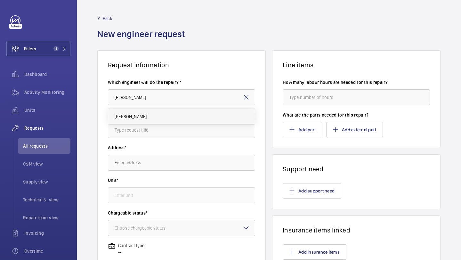
click at [147, 119] on mat-option "[PERSON_NAME]" at bounding box center [181, 116] width 147 height 15
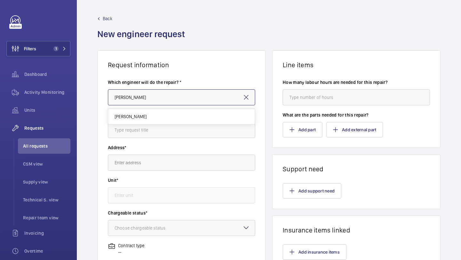
type input "[PERSON_NAME]"
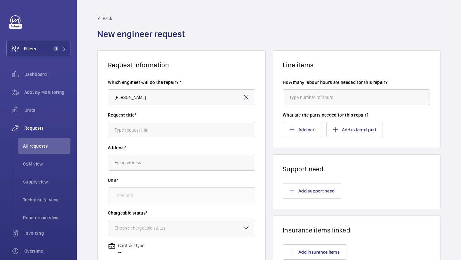
click at [144, 138] on div "Request title*" at bounding box center [181, 128] width 147 height 33
click at [148, 132] on input "text" at bounding box center [181, 130] width 147 height 16
type input "S"
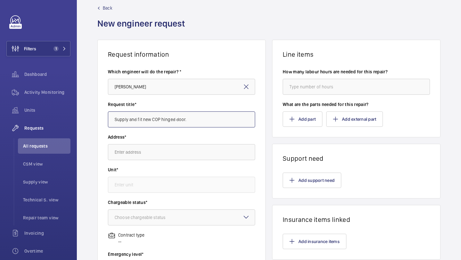
scroll to position [26, 0]
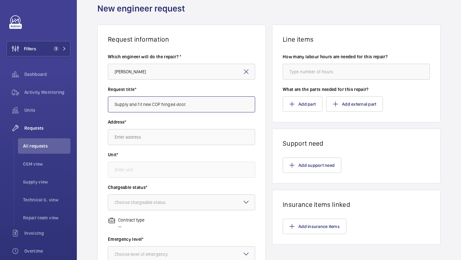
type input "Supply and fit new COP hinged door."
click at [136, 141] on input "text" at bounding box center [181, 137] width 147 height 16
click at [138, 137] on input "text" at bounding box center [181, 137] width 147 height 16
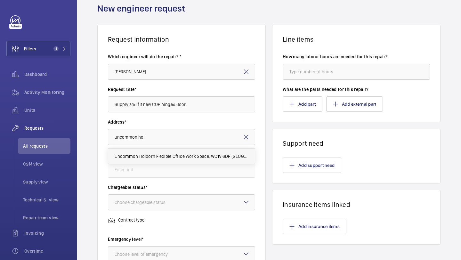
click at [140, 154] on span "Uncommon Holborn Flexible Office Work Space, WC1V 6DF LONDON" at bounding box center [182, 156] width 134 height 6
type input "Uncommon Holborn Flexible Office Work Space, WC1V 6DF LONDON"
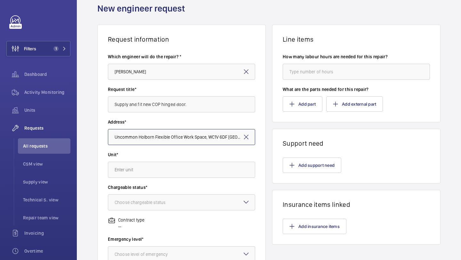
scroll to position [0, 2]
click at [142, 170] on input "text" at bounding box center [181, 170] width 147 height 16
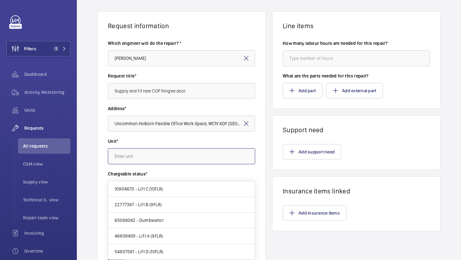
scroll to position [39, 0]
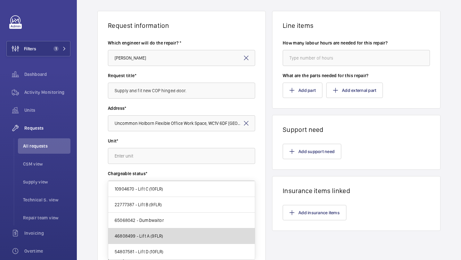
click at [148, 234] on span "46808499 - Lift A (9FLR)" at bounding box center [139, 236] width 48 height 6
type input "46808499 - Lift A (9FLR)"
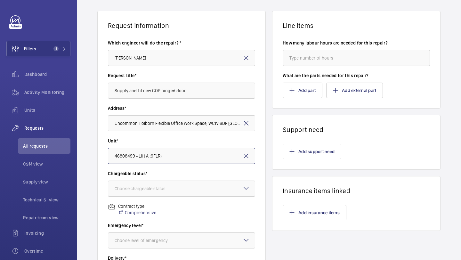
click at [158, 189] on div "Choose chargeable status" at bounding box center [148, 188] width 67 height 6
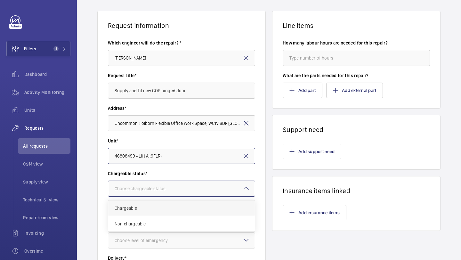
click at [151, 203] on div "Chargeable" at bounding box center [181, 208] width 147 height 16
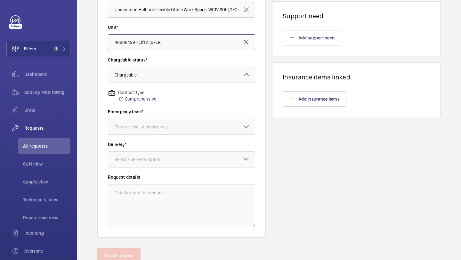
scroll to position [156, 0]
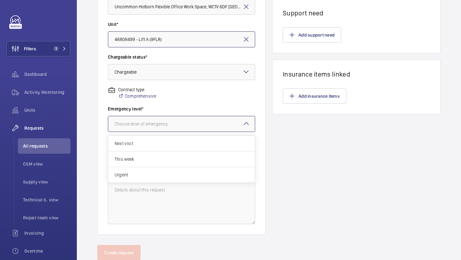
click at [175, 129] on div at bounding box center [181, 123] width 147 height 15
click at [154, 173] on span "Urgent" at bounding box center [182, 175] width 134 height 6
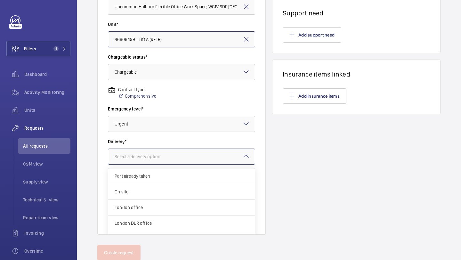
click at [157, 164] on div at bounding box center [181, 156] width 147 height 15
click at [150, 204] on div "London office" at bounding box center [181, 208] width 147 height 16
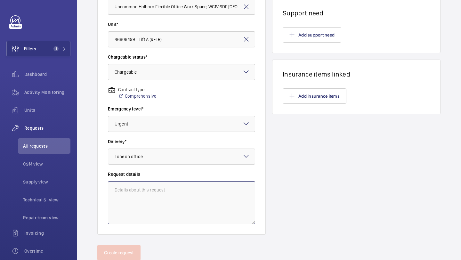
click at [150, 196] on textarea at bounding box center [181, 202] width 147 height 43
type textarea "S"
click at [204, 191] on textarea "Marcos to suvery and supply and fit new higned COP door." at bounding box center [181, 202] width 147 height 43
click at [202, 191] on textarea "Marcos to suvery and supply and fit new higned COP door." at bounding box center [181, 202] width 147 height 43
click at [232, 192] on textarea "Marcos to suvery and supply and fit new hinged COP door." at bounding box center [181, 202] width 147 height 43
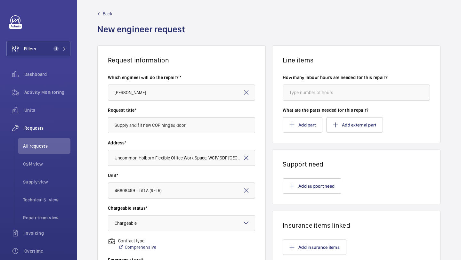
scroll to position [0, 0]
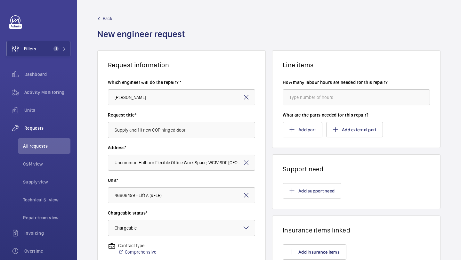
type textarea "Marcos to suvery and supply and fit new hinged COP door."
click at [313, 102] on input "number" at bounding box center [356, 97] width 147 height 16
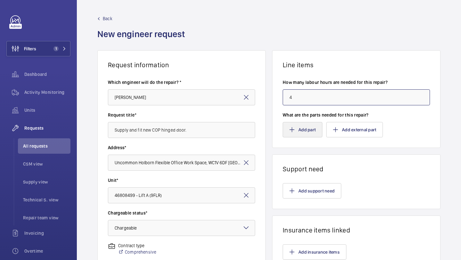
type input "4"
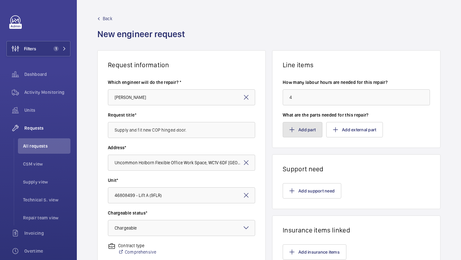
drag, startPoint x: 312, startPoint y: 128, endPoint x: 314, endPoint y: 162, distance: 34.3
click at [314, 165] on div "Line items How many labour hours are needed for this repair? 4 What are the par…" at bounding box center [356, 220] width 168 height 340
click at [309, 192] on button "Add support need" at bounding box center [312, 190] width 59 height 15
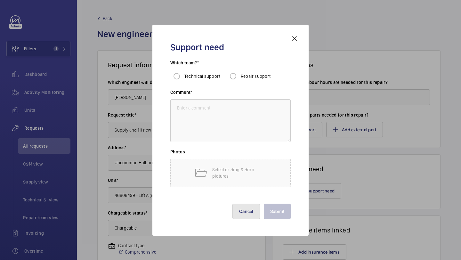
click at [242, 214] on button "Cancel" at bounding box center [246, 211] width 28 height 15
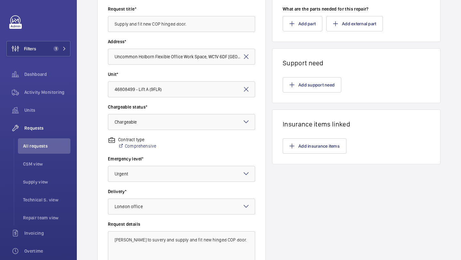
scroll to position [177, 0]
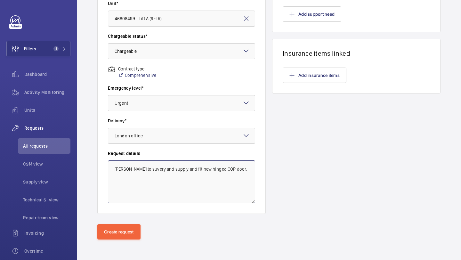
click at [213, 168] on textarea "Marcos to suvery and supply and fit new hinged COP door." at bounding box center [181, 181] width 147 height 43
click at [179, 185] on textarea "Marcos to suvery and supply and fit new hinged COP door." at bounding box center [181, 181] width 147 height 43
click at [140, 169] on textarea "Marcos to suvery and supply and fit new hinged COP door." at bounding box center [181, 181] width 147 height 43
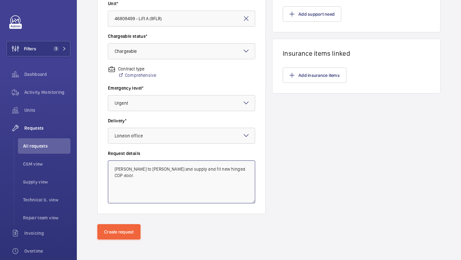
click at [221, 185] on textarea "Marcos to severy and supply and fit new hinged COP door." at bounding box center [181, 181] width 147 height 43
click at [139, 170] on textarea "Marcos to severy and supply and fit new hinged COP door." at bounding box center [181, 181] width 147 height 43
click at [144, 169] on textarea "Marcos to suvery and supply and fit new hinged COP door." at bounding box center [181, 181] width 147 height 43
click at [180, 176] on textarea "Marcos to suvey and supply and fit new hinged COP door." at bounding box center [181, 181] width 147 height 43
click at [214, 175] on textarea "Marcos to suvey and supply and fit new hinged COP door." at bounding box center [181, 181] width 147 height 43
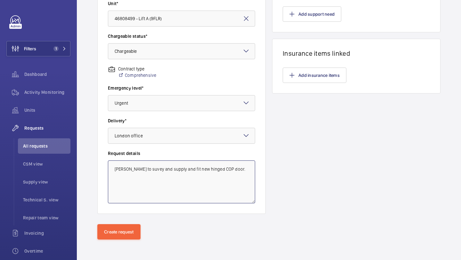
click at [214, 175] on textarea "Marcos to suvey and supply and fit new hinged COP door." at bounding box center [181, 181] width 147 height 43
click at [139, 171] on textarea "Marcos to suvey and supply and fit new hinged COP door." at bounding box center [181, 181] width 147 height 43
click at [168, 171] on textarea "Marcos to survey and supply and fit new hinged COP door." at bounding box center [181, 181] width 147 height 43
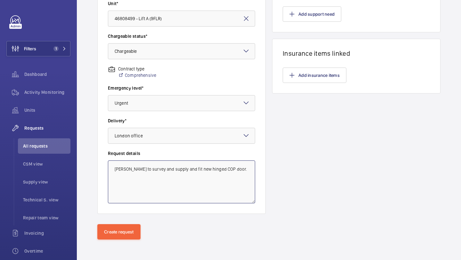
click at [168, 171] on textarea "Marcos to survey and supply and fit new hinged COP door." at bounding box center [181, 181] width 147 height 43
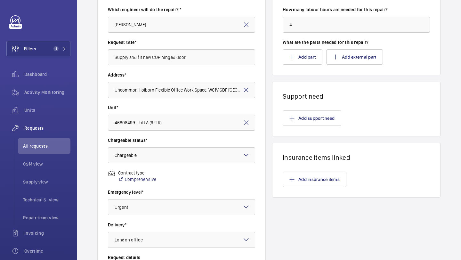
scroll to position [0, 0]
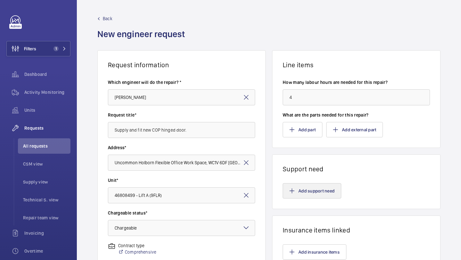
type textarea "Marcos to survey and supply and fit new hinged COP door."
click at [305, 193] on button "Add support need" at bounding box center [312, 190] width 59 height 15
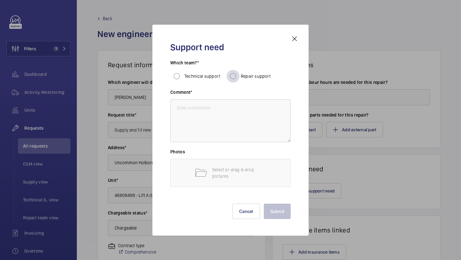
click at [239, 69] on div at bounding box center [232, 76] width 15 height 15
radio input "true"
click at [215, 106] on textarea at bounding box center [230, 120] width 120 height 43
paste textarea "Marcos to survey and supply and fit new hinged COP door."
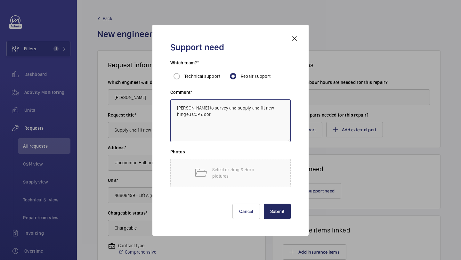
type textarea "Marcos to survey and supply and fit new hinged COP door."
click at [279, 213] on button "Submit" at bounding box center [277, 211] width 27 height 15
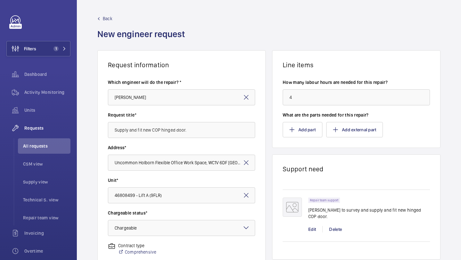
scroll to position [177, 0]
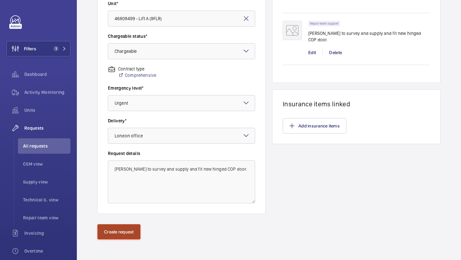
click at [111, 232] on button "Create request" at bounding box center [118, 231] width 43 height 15
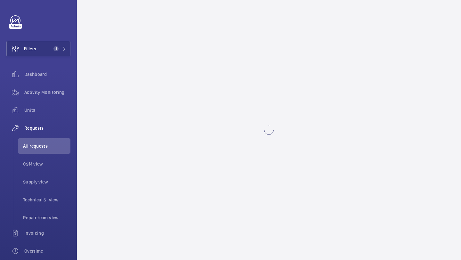
scroll to position [0, 0]
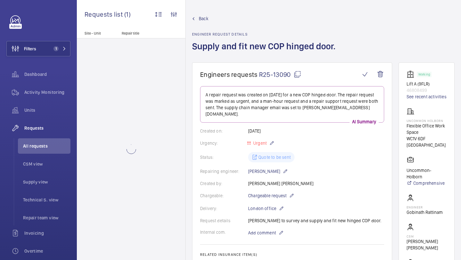
scroll to position [31, 0]
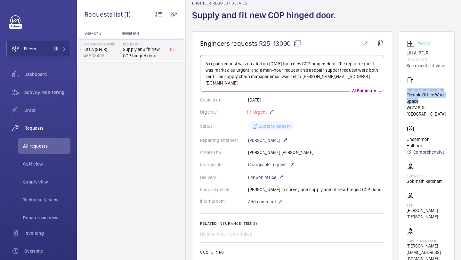
drag, startPoint x: 407, startPoint y: 90, endPoint x: 446, endPoint y: 102, distance: 40.9
click at [446, 102] on div "Uncommon Holborn Flexible Office Work Space WC1V 6DF LONDON" at bounding box center [427, 97] width 40 height 41
click at [446, 102] on p "Flexible Office Work Space" at bounding box center [427, 98] width 40 height 13
drag, startPoint x: 408, startPoint y: 90, endPoint x: 444, endPoint y: 108, distance: 41.1
click at [444, 108] on div "Uncommon Holborn Flexible Office Work Space WC1V 6DF LONDON" at bounding box center [427, 97] width 40 height 41
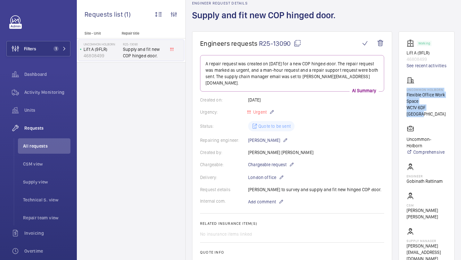
copy div "Uncommon Holborn Flexible Office Work Space WC1V 6DF LONDON"
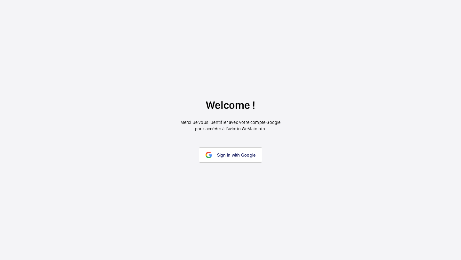
click at [236, 150] on link "Sign in with Google" at bounding box center [231, 154] width 64 height 15
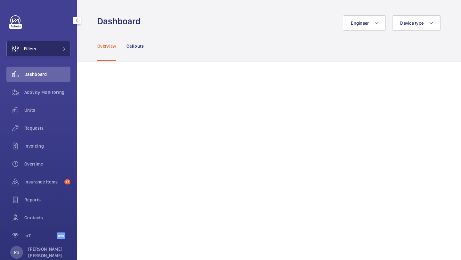
click at [47, 48] on button "Filters" at bounding box center [38, 48] width 64 height 15
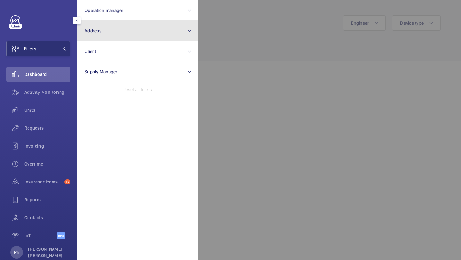
click at [89, 36] on button "Address" at bounding box center [138, 30] width 122 height 20
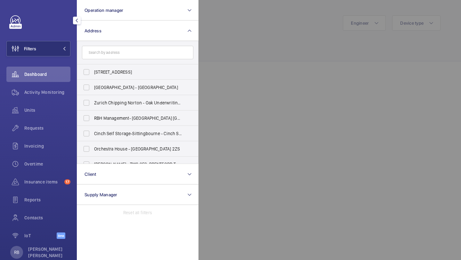
click at [226, 49] on div at bounding box center [429, 130] width 461 height 260
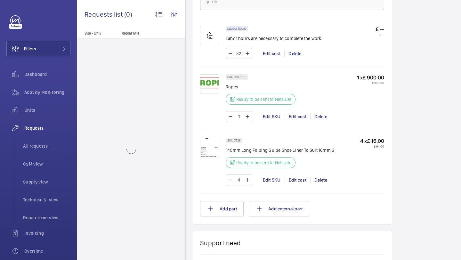
scroll to position [440, 0]
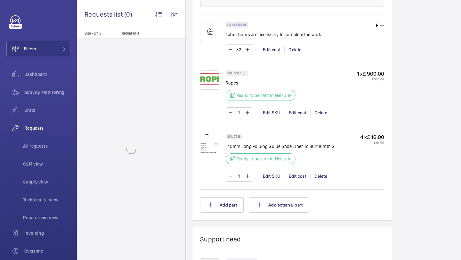
click at [221, 146] on div at bounding box center [213, 158] width 26 height 48
click at [215, 143] on img at bounding box center [209, 143] width 19 height 19
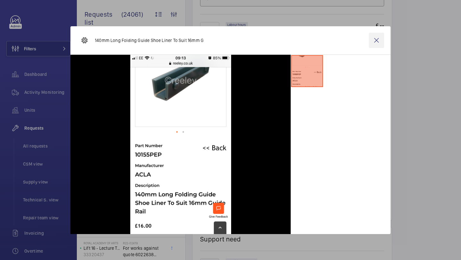
click at [376, 42] on wm-front-icon-button at bounding box center [376, 40] width 15 height 15
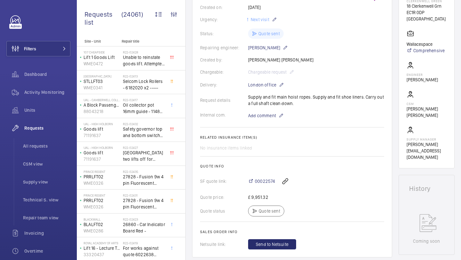
scroll to position [119, 0]
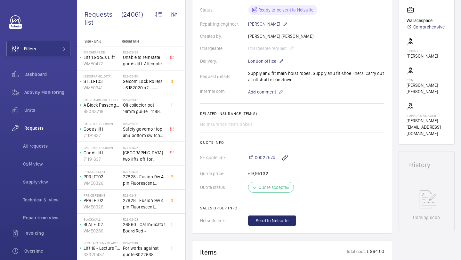
scroll to position [190, 0]
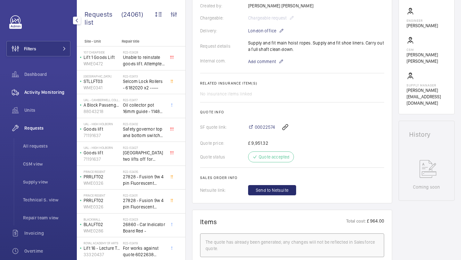
click at [39, 96] on div "Activity Monitoring" at bounding box center [38, 92] width 64 height 15
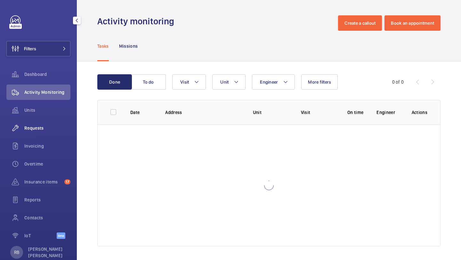
click at [37, 131] on span "Requests" at bounding box center [47, 128] width 46 height 6
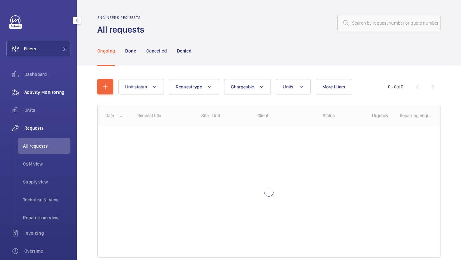
click at [55, 96] on div "Activity Monitoring" at bounding box center [38, 92] width 64 height 15
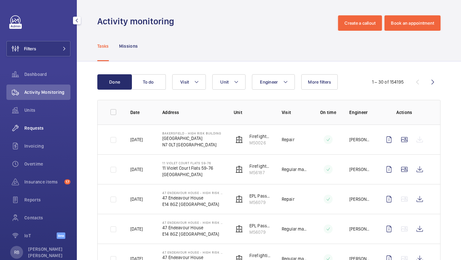
click at [46, 134] on div "Requests" at bounding box center [38, 127] width 64 height 15
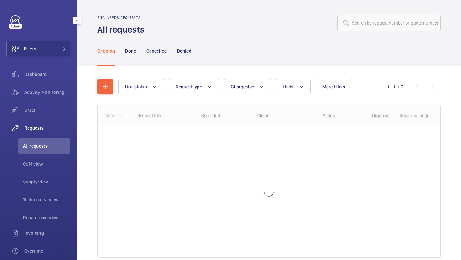
click at [42, 144] on span "All requests" at bounding box center [46, 146] width 47 height 6
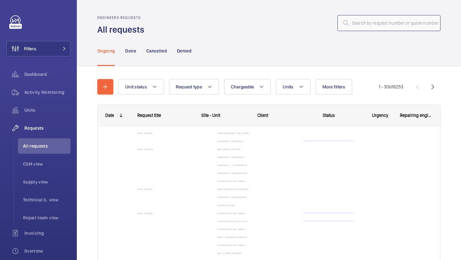
click at [385, 24] on input "text" at bounding box center [388, 23] width 103 height 16
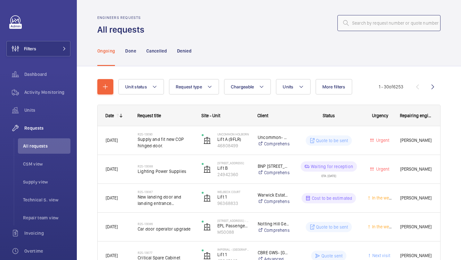
paste input "R25-12268"
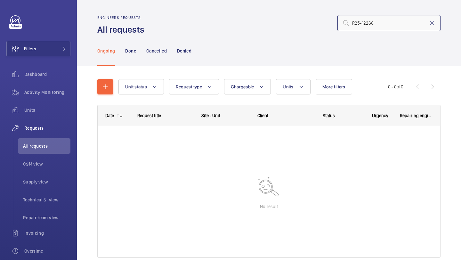
click at [355, 22] on input "R25-12268" at bounding box center [388, 23] width 103 height 16
click at [353, 22] on input "R25-12268" at bounding box center [388, 23] width 103 height 16
click at [396, 25] on input "R25-12268" at bounding box center [388, 23] width 103 height 16
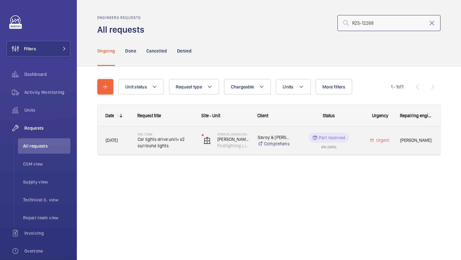
type input "R25-12268"
click at [175, 143] on span "Car lights drive unit+ x2 surround lights" at bounding box center [166, 142] width 56 height 13
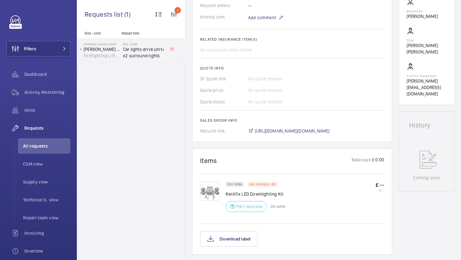
scroll to position [245, 0]
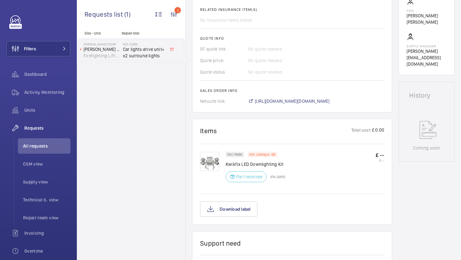
click at [209, 163] on img at bounding box center [209, 161] width 19 height 19
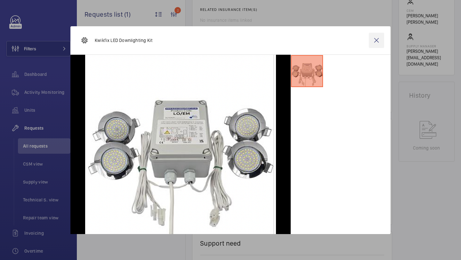
click at [383, 39] on wm-front-icon-button at bounding box center [376, 40] width 15 height 15
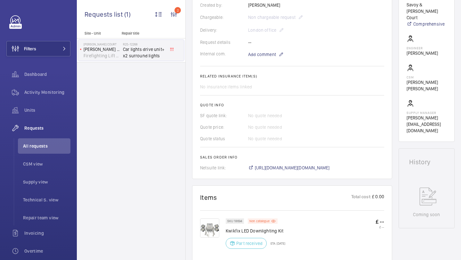
scroll to position [295, 0]
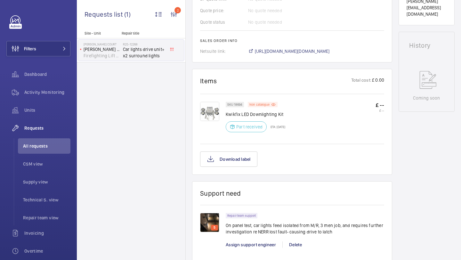
click at [219, 115] on img at bounding box center [209, 111] width 19 height 19
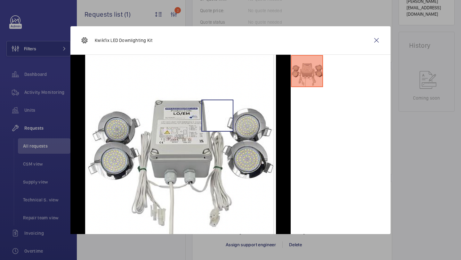
click at [217, 115] on img at bounding box center [180, 144] width 191 height 179
click at [383, 38] on wm-front-icon-button at bounding box center [376, 40] width 15 height 15
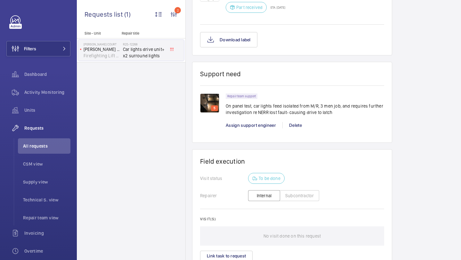
scroll to position [409, 0]
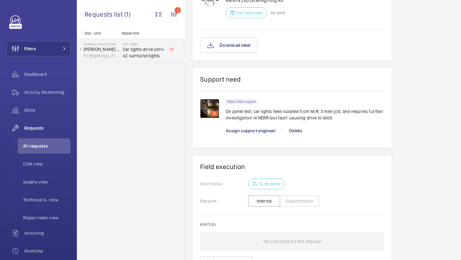
click at [210, 106] on img at bounding box center [209, 108] width 19 height 19
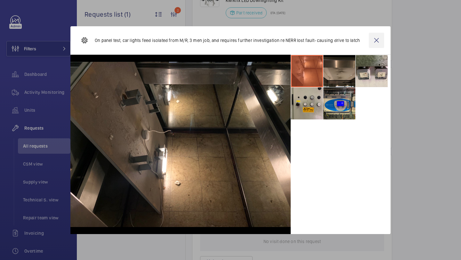
click at [378, 43] on wm-front-icon-button at bounding box center [376, 40] width 15 height 15
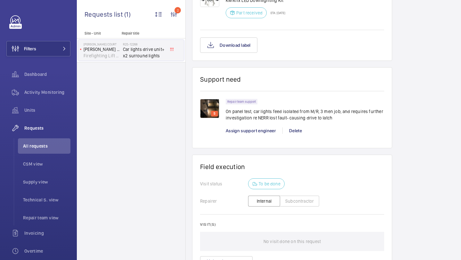
click at [223, 114] on div "5" at bounding box center [213, 116] width 26 height 35
click at [224, 114] on div "5" at bounding box center [213, 116] width 26 height 35
click at [212, 109] on img at bounding box center [209, 108] width 19 height 19
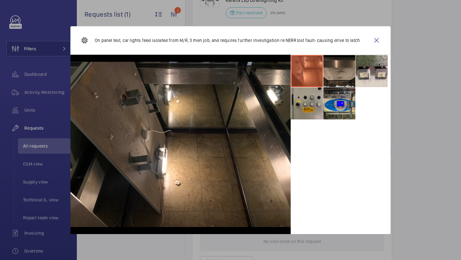
click at [313, 101] on li at bounding box center [307, 103] width 32 height 32
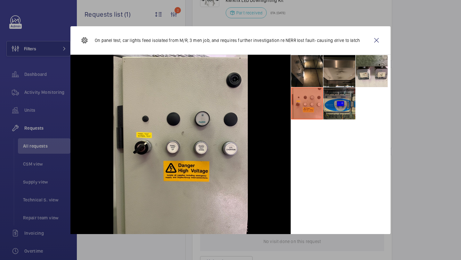
click at [344, 97] on li at bounding box center [339, 103] width 32 height 32
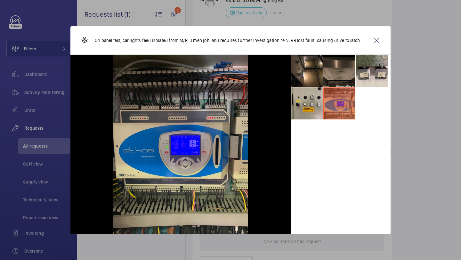
click at [343, 79] on li at bounding box center [339, 71] width 32 height 32
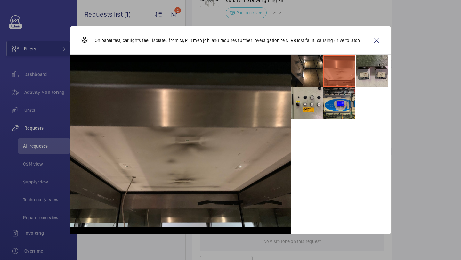
click at [363, 76] on li at bounding box center [372, 71] width 32 height 32
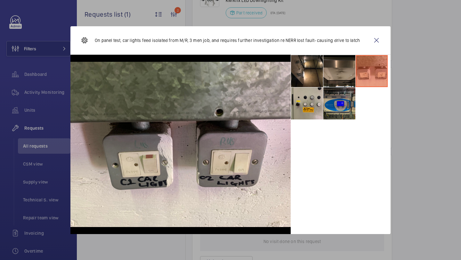
click at [329, 89] on li at bounding box center [339, 103] width 32 height 32
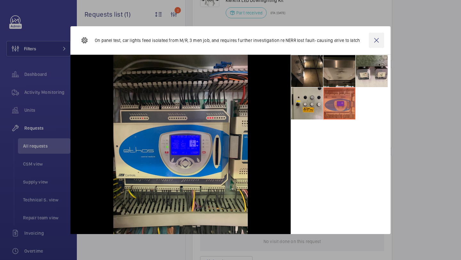
click at [375, 41] on wm-front-icon-button at bounding box center [376, 40] width 15 height 15
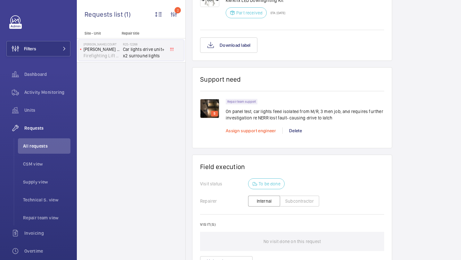
click at [243, 129] on span "Assign support engineer" at bounding box center [251, 130] width 50 height 5
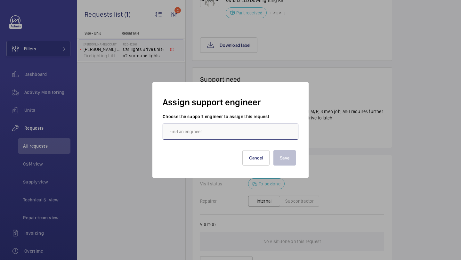
click at [228, 139] on input "text" at bounding box center [231, 132] width 136 height 16
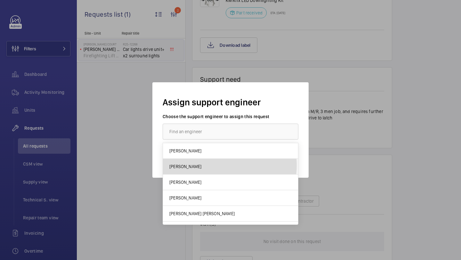
click at [217, 165] on mat-option "[PERSON_NAME]" at bounding box center [230, 167] width 135 height 16
type input "[PERSON_NAME]"
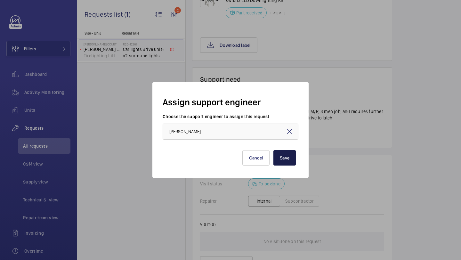
click at [278, 160] on button "Save" at bounding box center [284, 157] width 22 height 15
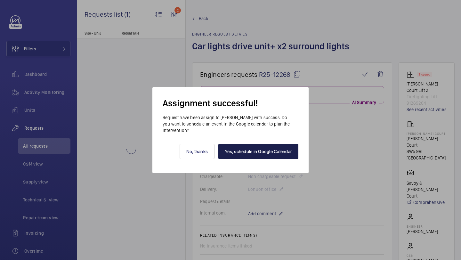
click at [262, 158] on link "Yes, schedule in Google Calendar" at bounding box center [258, 151] width 80 height 15
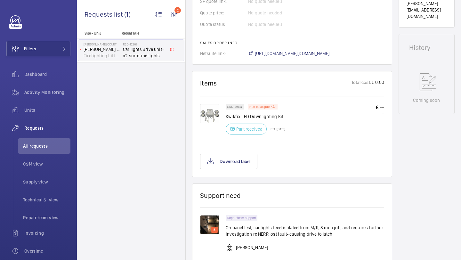
scroll to position [297, 0]
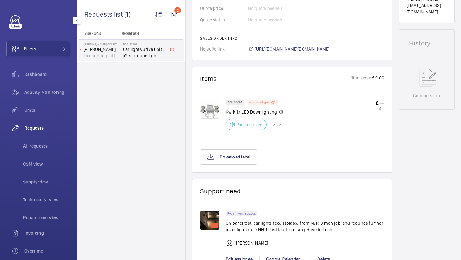
click at [42, 57] on div "Filters Dashboard Activity Monitoring Units Requests All requests CSM view Supp…" at bounding box center [38, 174] width 64 height 318
click at [44, 53] on button "Filters" at bounding box center [38, 48] width 64 height 15
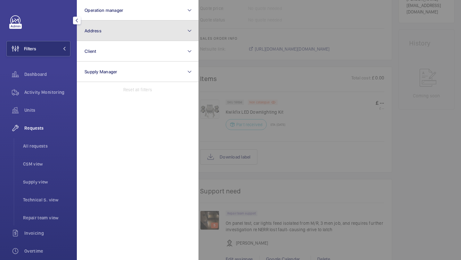
click at [87, 38] on button "Address" at bounding box center [138, 30] width 122 height 20
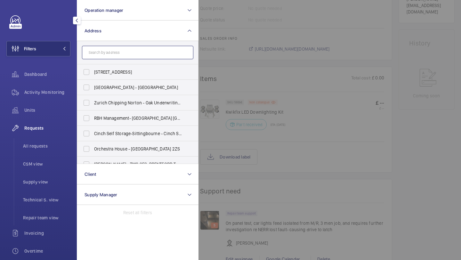
click at [107, 49] on input "text" at bounding box center [137, 52] width 111 height 13
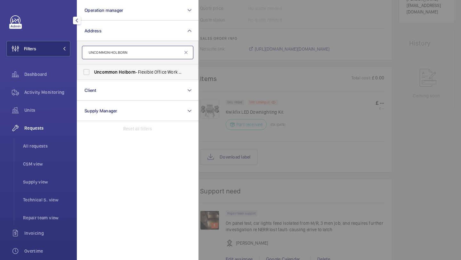
type input "UNCOMMON HOLBORN"
click at [114, 74] on span "Uncommon" at bounding box center [105, 71] width 23 height 5
click at [93, 74] on input "Uncommon Holborn - Flexible Office Work Space, [GEOGRAPHIC_DATA] 6DF" at bounding box center [86, 72] width 13 height 13
checkbox input "true"
click at [222, 57] on div at bounding box center [429, 130] width 461 height 260
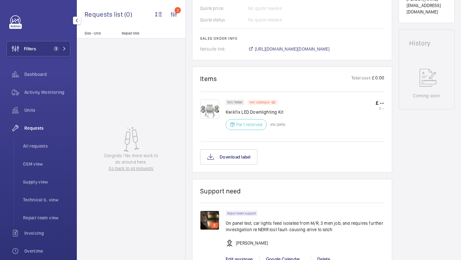
click at [64, 39] on div "Filters 1 Dashboard Activity Monitoring Units Requests All requests CSM view Su…" at bounding box center [38, 174] width 64 height 318
click at [49, 97] on div "Activity Monitoring" at bounding box center [38, 92] width 64 height 15
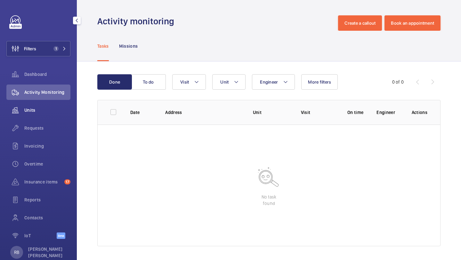
click at [36, 111] on span "Units" at bounding box center [47, 110] width 46 height 6
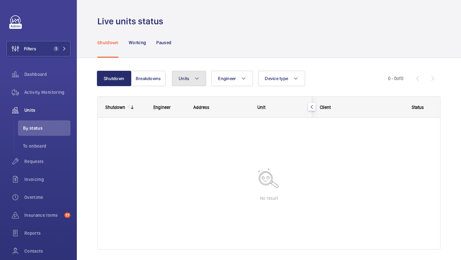
click at [190, 84] on button "Units" at bounding box center [189, 78] width 34 height 15
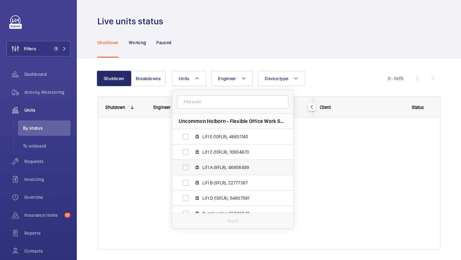
scroll to position [8, 0]
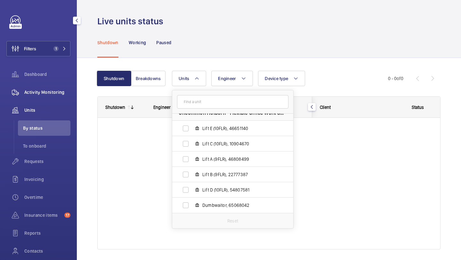
click at [52, 92] on span "Activity Monitoring" at bounding box center [47, 92] width 46 height 6
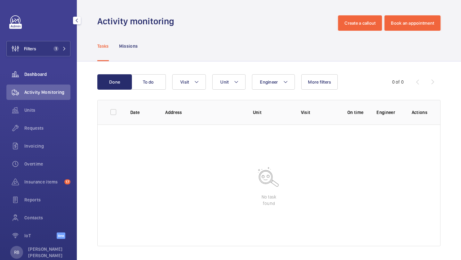
click at [34, 73] on span "Dashboard" at bounding box center [47, 74] width 46 height 6
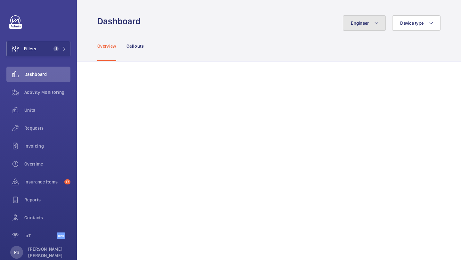
click at [355, 24] on span "Engineer" at bounding box center [360, 22] width 18 height 5
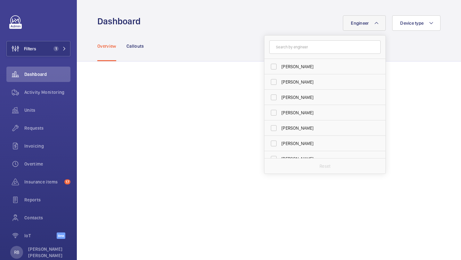
click at [355, 24] on span "Engineer" at bounding box center [360, 22] width 18 height 5
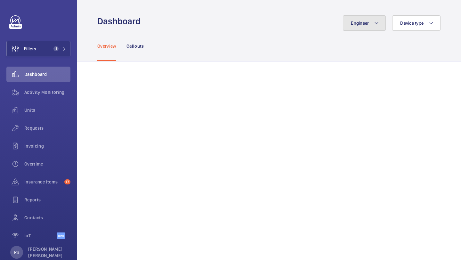
click at [355, 24] on span "Engineer" at bounding box center [360, 22] width 18 height 5
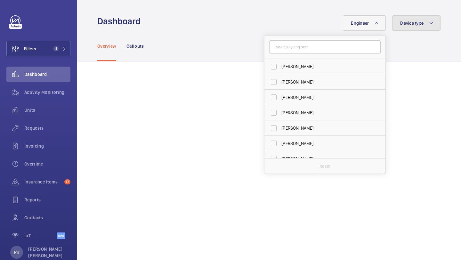
click at [398, 24] on button "Device type" at bounding box center [416, 22] width 48 height 15
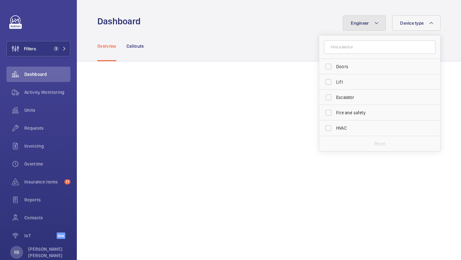
click at [380, 24] on button "Engineer" at bounding box center [364, 22] width 43 height 15
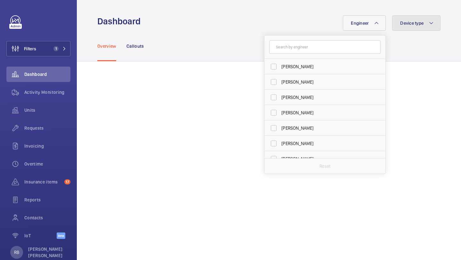
click at [410, 21] on span "Device type" at bounding box center [411, 22] width 23 height 5
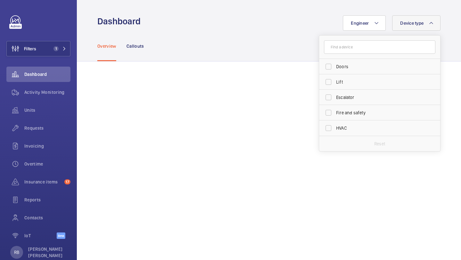
click at [388, 23] on div "Engineer Device type Doors Lift Escalator Fire and safety HVAC Reset" at bounding box center [292, 22] width 296 height 15
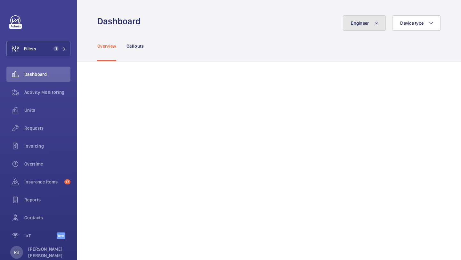
click at [363, 29] on button "Engineer" at bounding box center [364, 22] width 43 height 15
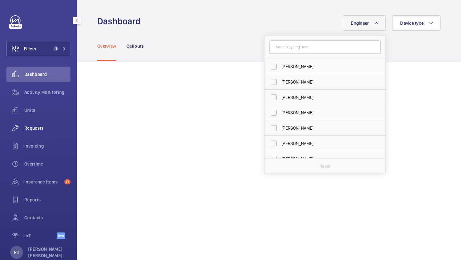
click at [47, 133] on div "Requests" at bounding box center [38, 127] width 64 height 15
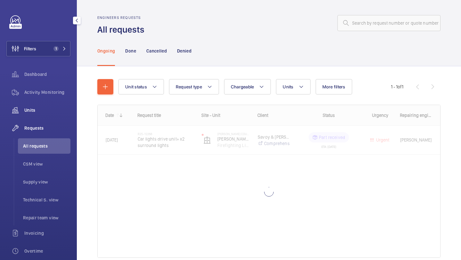
click at [52, 103] on div "Units" at bounding box center [38, 109] width 64 height 15
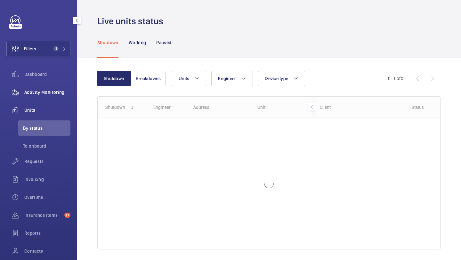
click at [52, 99] on div "Activity Monitoring" at bounding box center [38, 92] width 64 height 15
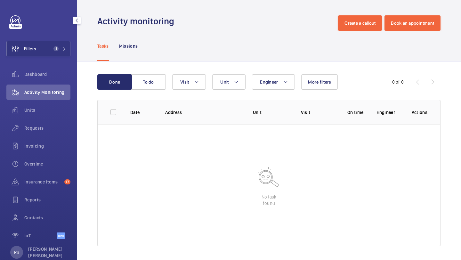
click at [66, 59] on div "Filters 1 Dashboard Activity Monitoring Units Requests Invoicing Overtime Insur…" at bounding box center [38, 130] width 64 height 231
click at [34, 134] on div "Requests" at bounding box center [38, 127] width 64 height 15
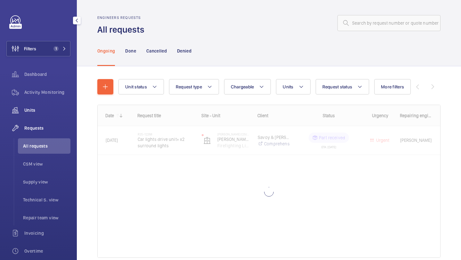
click at [38, 112] on span "Units" at bounding box center [47, 110] width 46 height 6
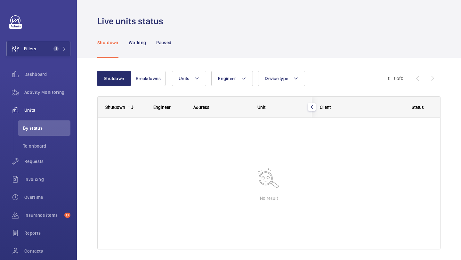
click at [168, 77] on div "Shutdown Breakdowns Units Engineer Device type More filters Reset all filters" at bounding box center [242, 78] width 291 height 15
click at [134, 50] on div "Working" at bounding box center [137, 42] width 17 height 30
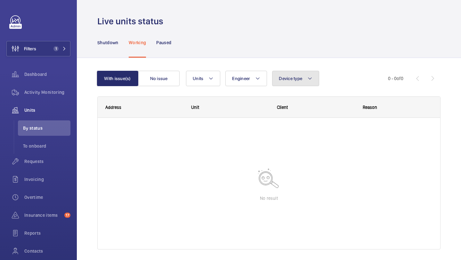
click at [286, 73] on button "Device type" at bounding box center [295, 78] width 47 height 15
click at [283, 74] on button "Device type" at bounding box center [295, 78] width 47 height 15
click at [255, 74] on button "Engineer" at bounding box center [246, 78] width 42 height 15
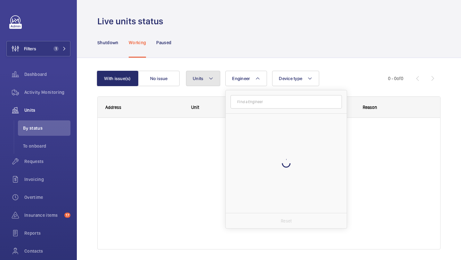
click at [215, 80] on button "Units" at bounding box center [203, 78] width 34 height 15
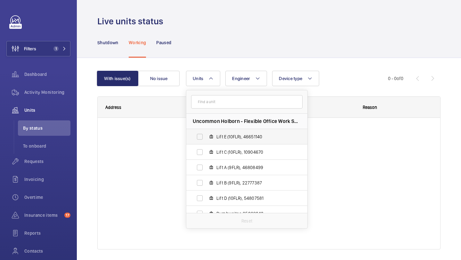
click at [235, 136] on span "Lift E (10FLR), 46651140" at bounding box center [253, 137] width 74 height 6
click at [206, 136] on input "Lift E (10FLR), 46651140" at bounding box center [199, 136] width 13 height 13
click at [235, 136] on span "Lift E (10FLR), 46651140" at bounding box center [253, 137] width 74 height 6
click at [206, 136] on input "Lift E (10FLR), 46651140" at bounding box center [199, 136] width 13 height 13
checkbox input "false"
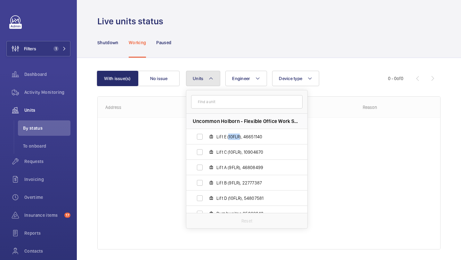
click at [213, 79] on mat-icon at bounding box center [210, 79] width 5 height 8
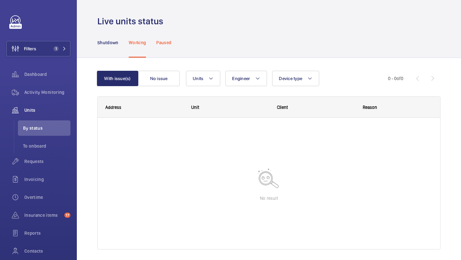
click at [158, 43] on p "Paused" at bounding box center [163, 42] width 15 height 6
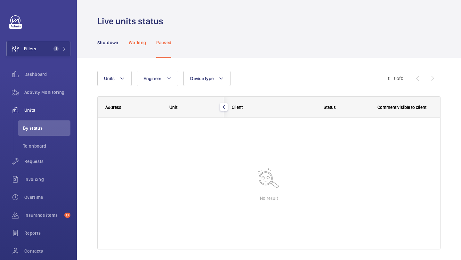
click at [136, 42] on p "Working" at bounding box center [137, 42] width 17 height 6
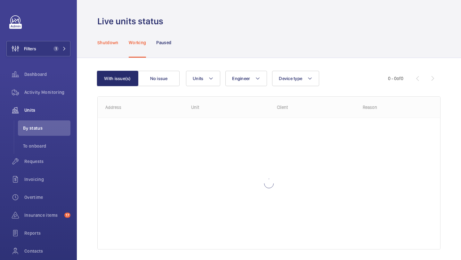
click at [114, 42] on p "Shutdown" at bounding box center [107, 42] width 21 height 6
click at [134, 41] on p "Working" at bounding box center [137, 42] width 17 height 6
click at [157, 74] on button "No issue" at bounding box center [159, 78] width 42 height 15
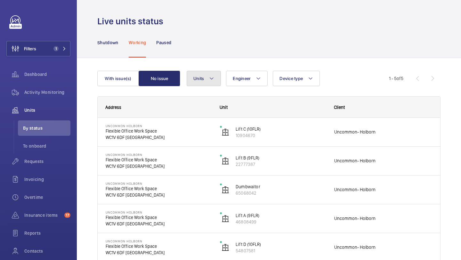
click at [212, 82] on mat-icon at bounding box center [211, 79] width 5 height 8
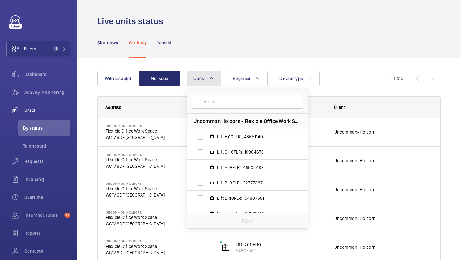
click at [212, 82] on mat-icon at bounding box center [211, 79] width 5 height 8
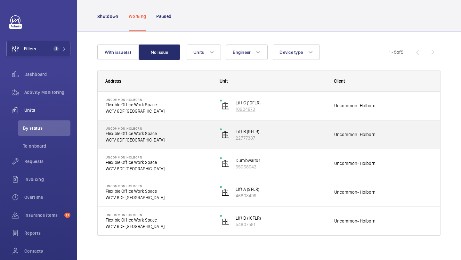
scroll to position [33, 0]
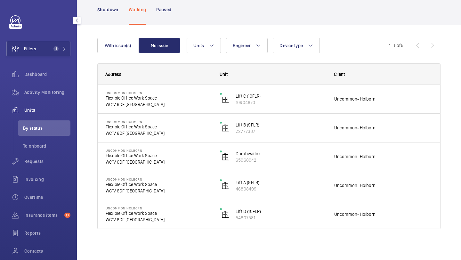
click at [44, 57] on div "Filters 1 Dashboard Activity Monitoring Units By status To onboard Requests Inv…" at bounding box center [38, 147] width 64 height 264
click at [47, 53] on button "Filters 1" at bounding box center [38, 48] width 64 height 15
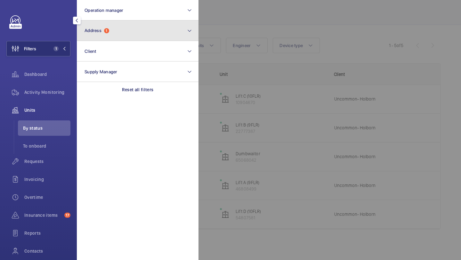
click at [94, 31] on span "Address" at bounding box center [93, 30] width 17 height 5
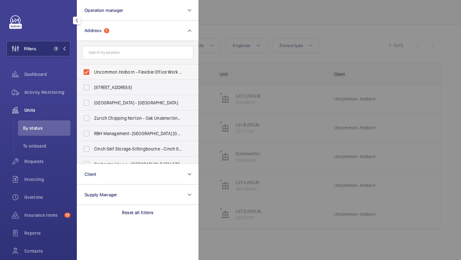
click at [108, 74] on span "Uncommon Holborn - Flexible Office Work Space, [GEOGRAPHIC_DATA] 6DF" at bounding box center [138, 72] width 88 height 6
click at [93, 74] on input "Uncommon Holborn - Flexible Office Work Space, [GEOGRAPHIC_DATA] 6DF" at bounding box center [86, 72] width 13 height 13
checkbox input "false"
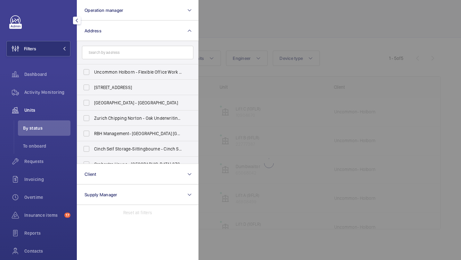
scroll to position [20, 0]
click at [250, 24] on div at bounding box center [429, 130] width 461 height 260
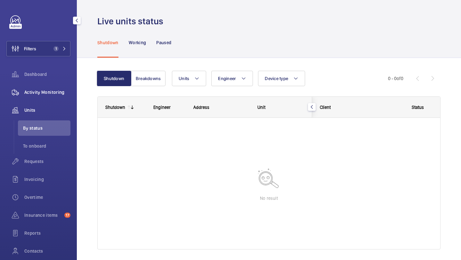
click at [48, 95] on span "Activity Monitoring" at bounding box center [47, 92] width 46 height 6
